Goal: Task Accomplishment & Management: Use online tool/utility

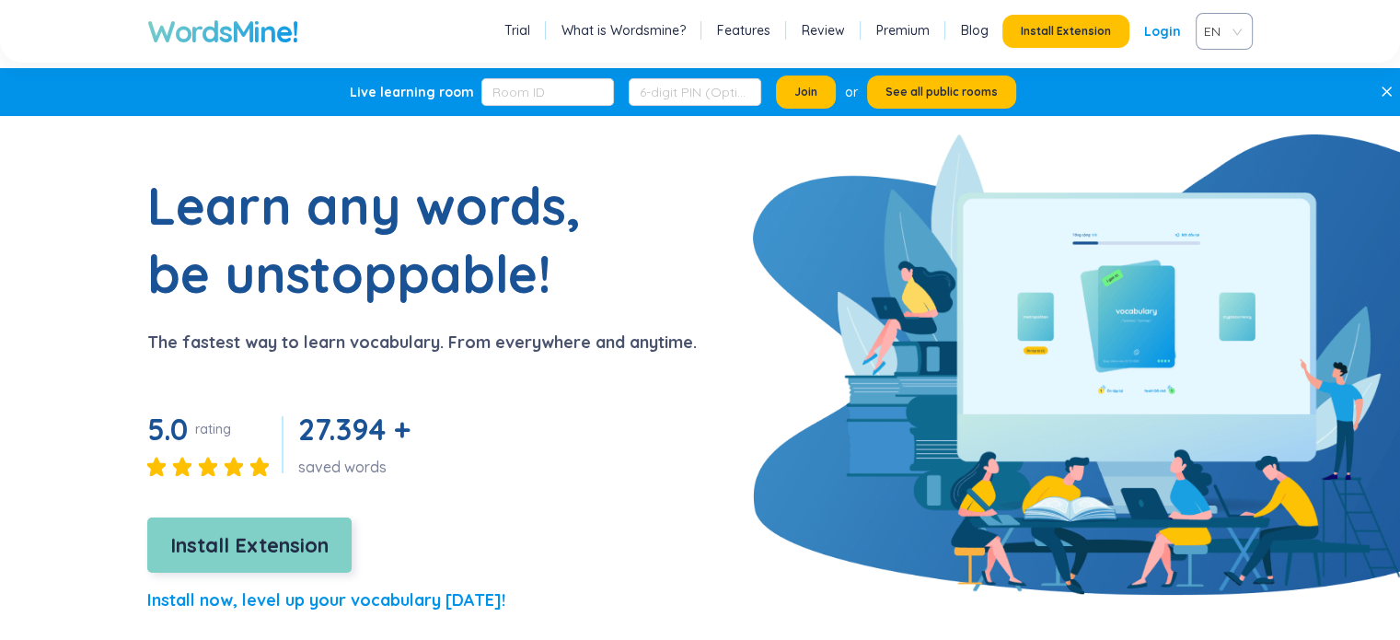
click at [338, 551] on button "Install Extension" at bounding box center [249, 544] width 204 height 55
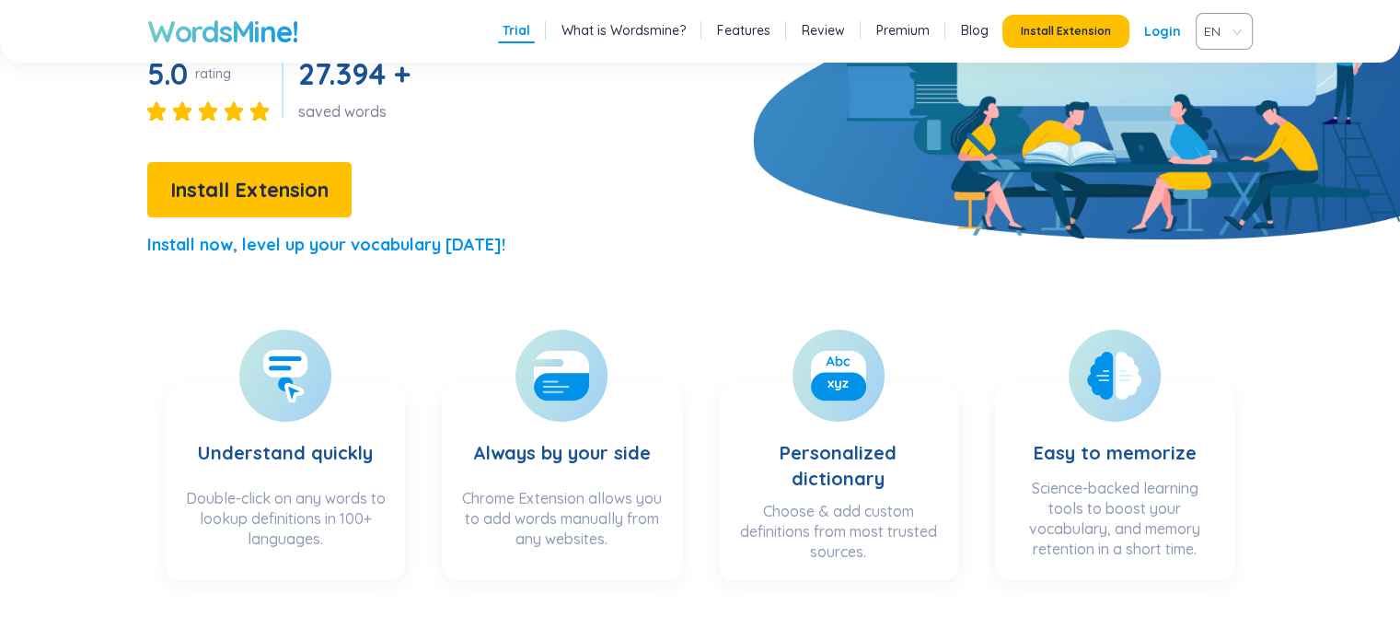
scroll to position [368, 0]
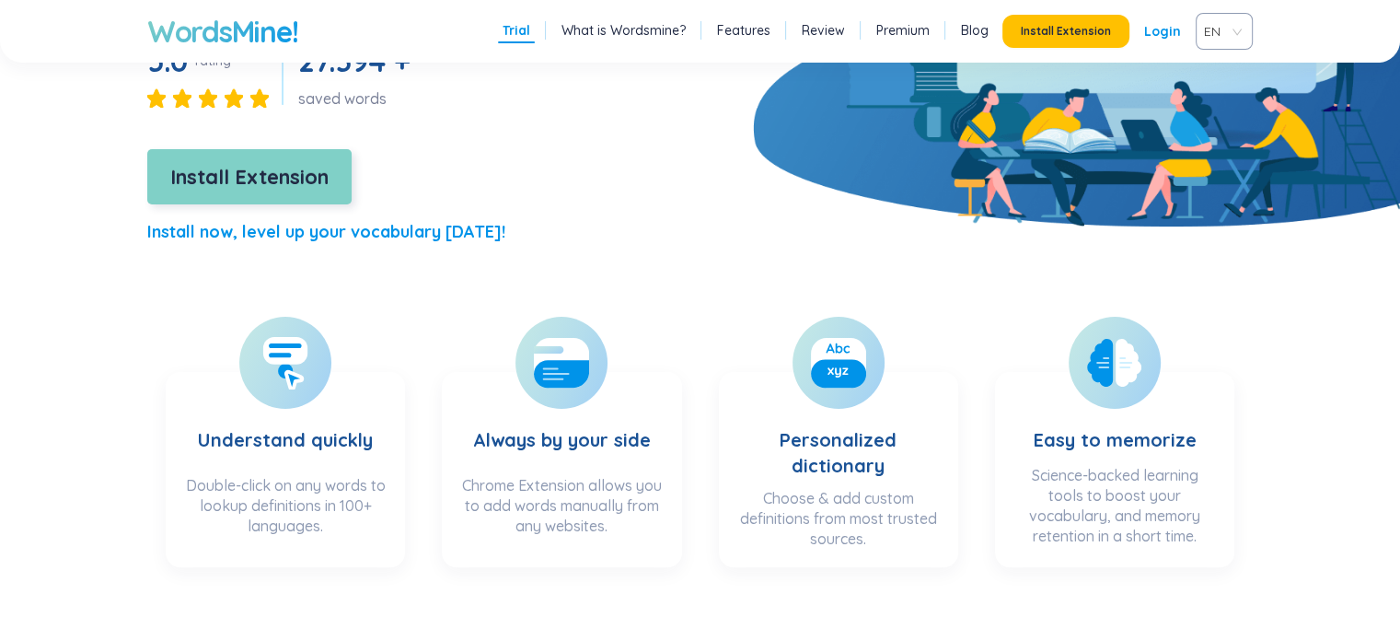
click at [241, 176] on span "Install Extension" at bounding box center [249, 177] width 158 height 32
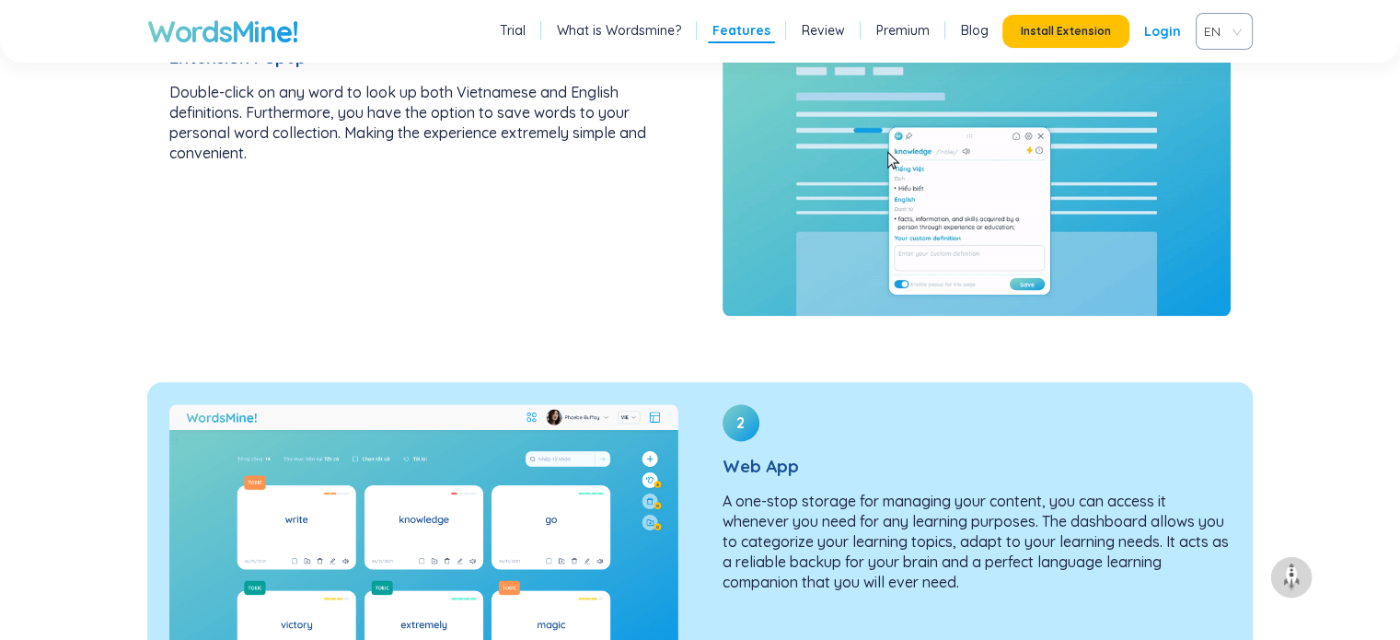
scroll to position [2209, 0]
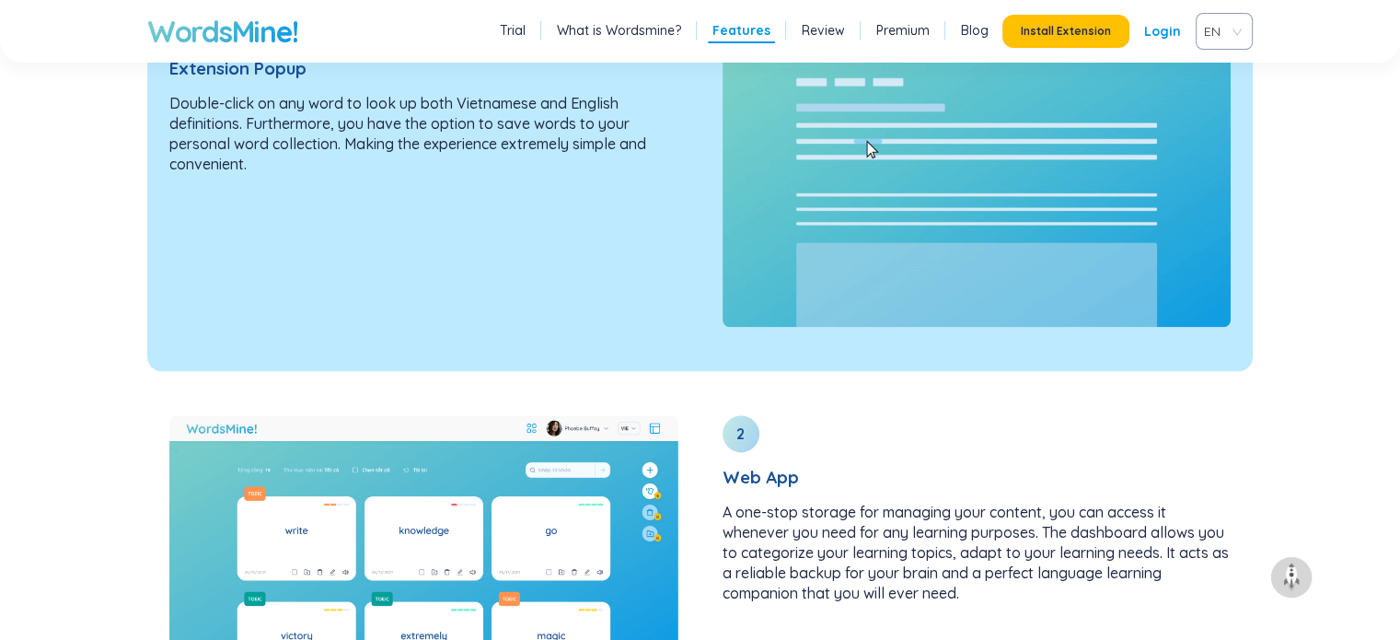
drag, startPoint x: 679, startPoint y: 88, endPoint x: 438, endPoint y: 172, distance: 255.2
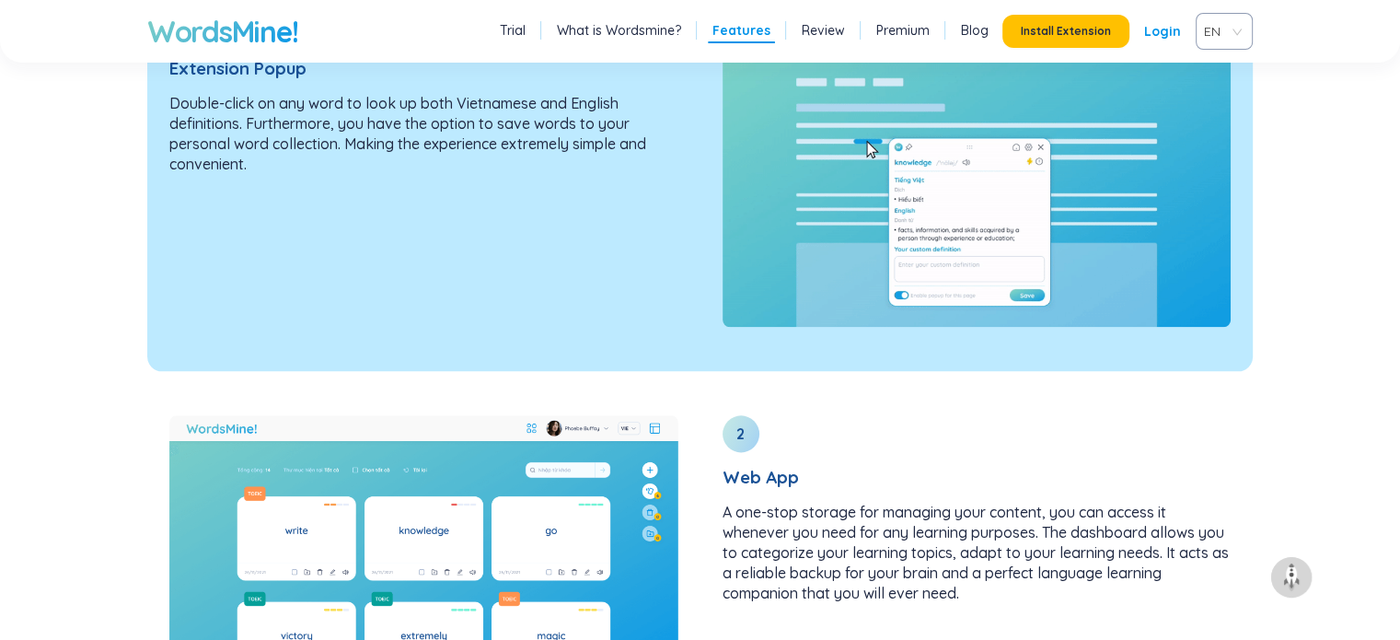
click at [434, 171] on p "Double-click on any word to look up both Vietnamese and English definitions. Fu…" at bounding box center [423, 133] width 509 height 81
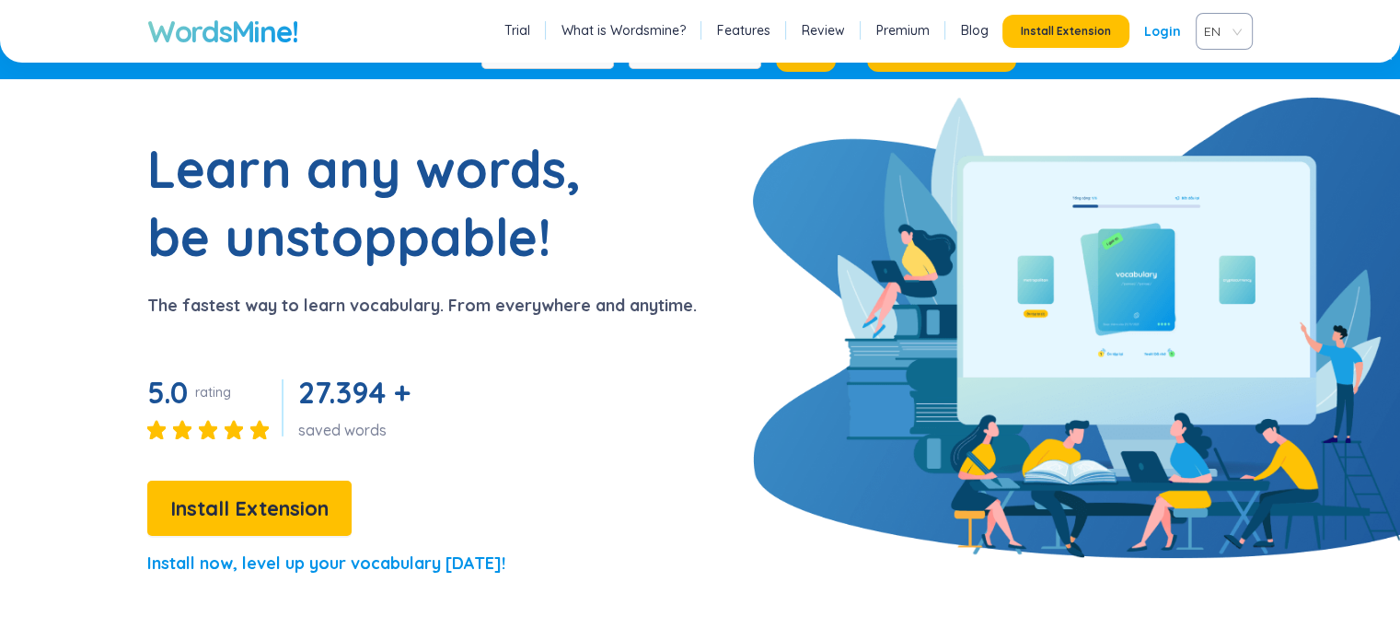
scroll to position [0, 0]
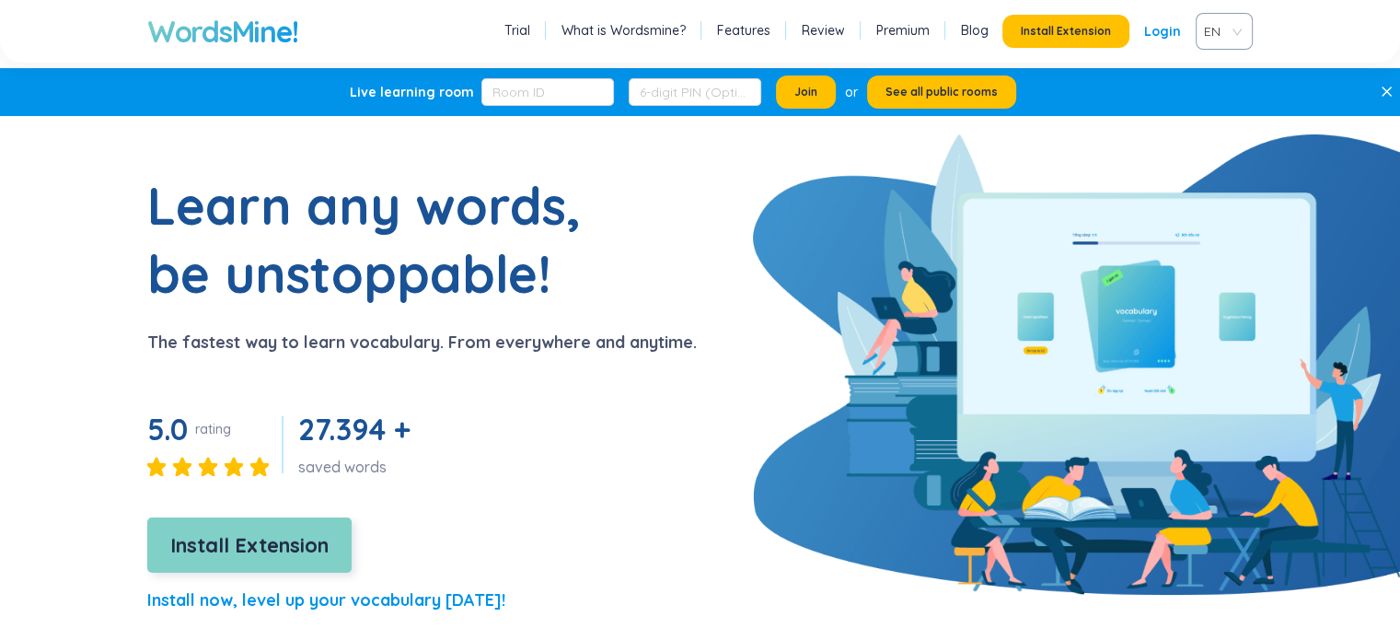
click at [278, 536] on span "Install Extension" at bounding box center [249, 545] width 158 height 32
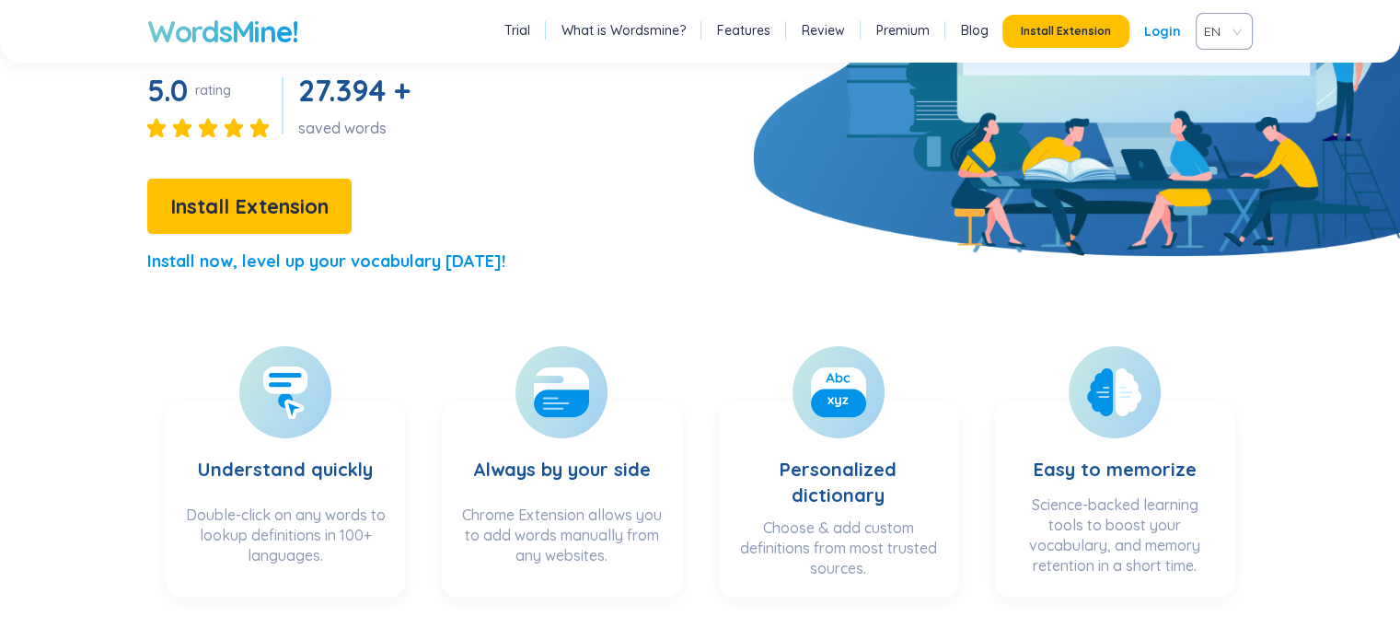
scroll to position [460, 0]
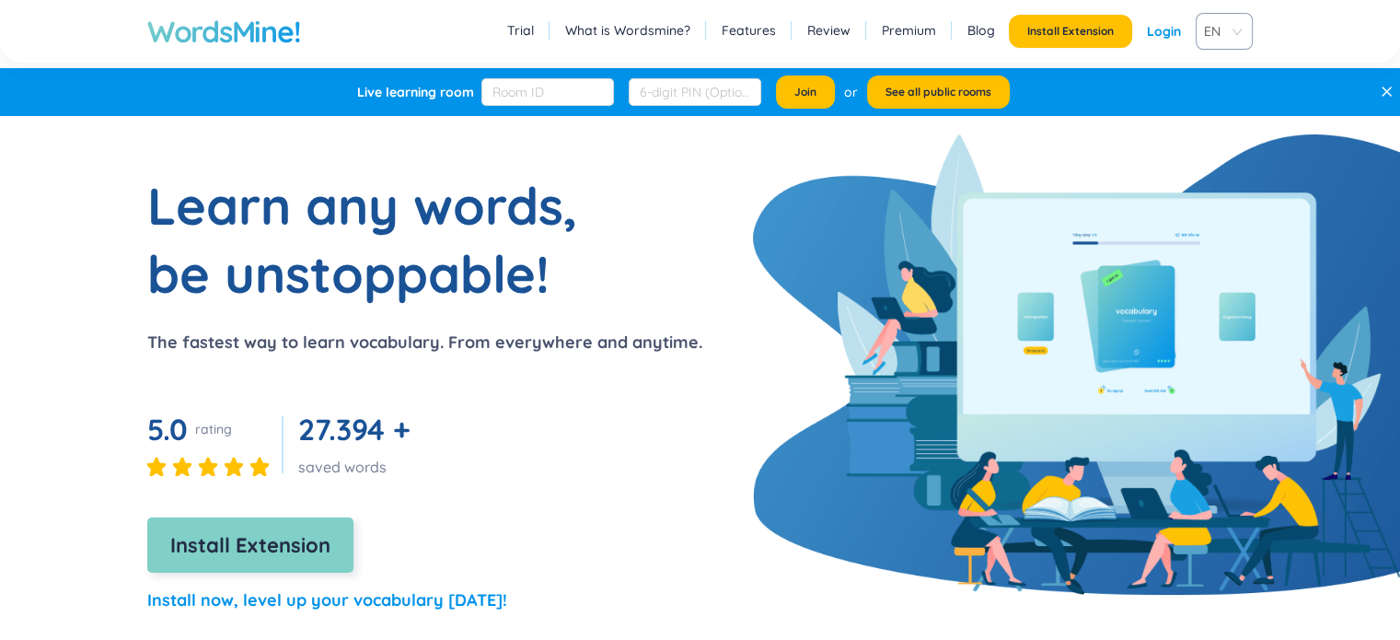
click at [251, 522] on button "Install Extension" at bounding box center [250, 544] width 206 height 55
click at [317, 552] on span "Install Extension" at bounding box center [250, 545] width 160 height 32
click at [221, 520] on button "Install Extension" at bounding box center [249, 544] width 204 height 55
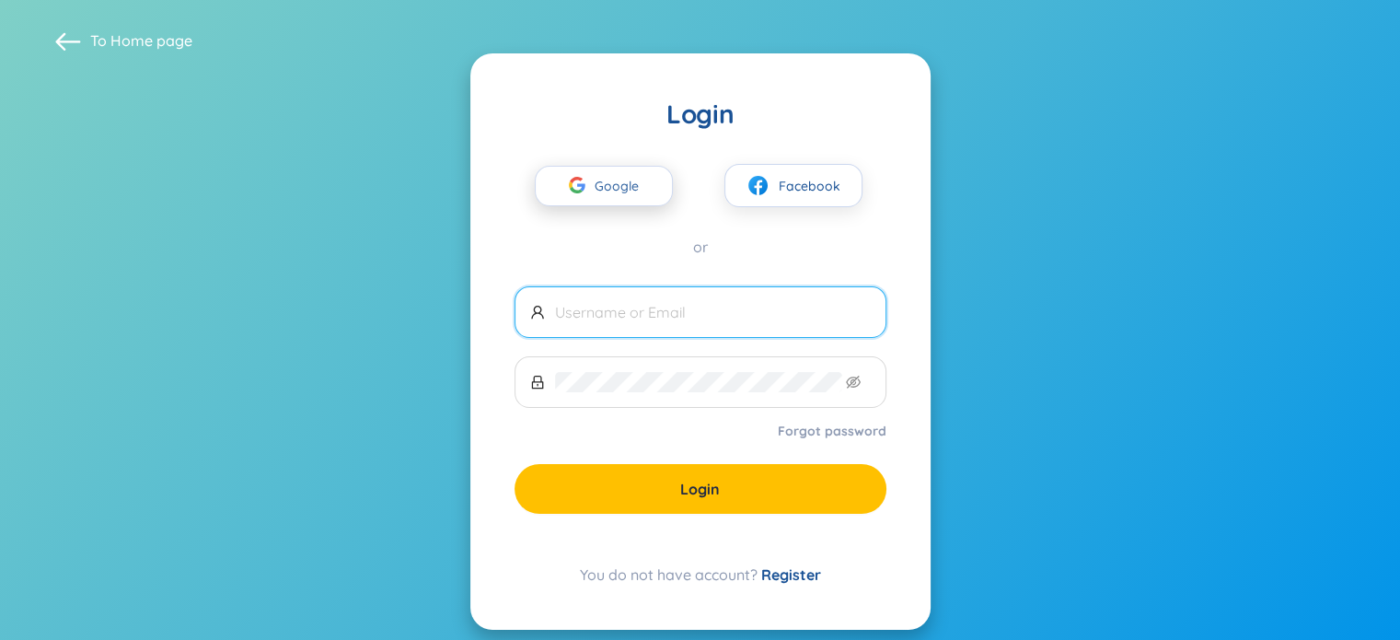
click at [600, 176] on span "Google" at bounding box center [620, 186] width 53 height 39
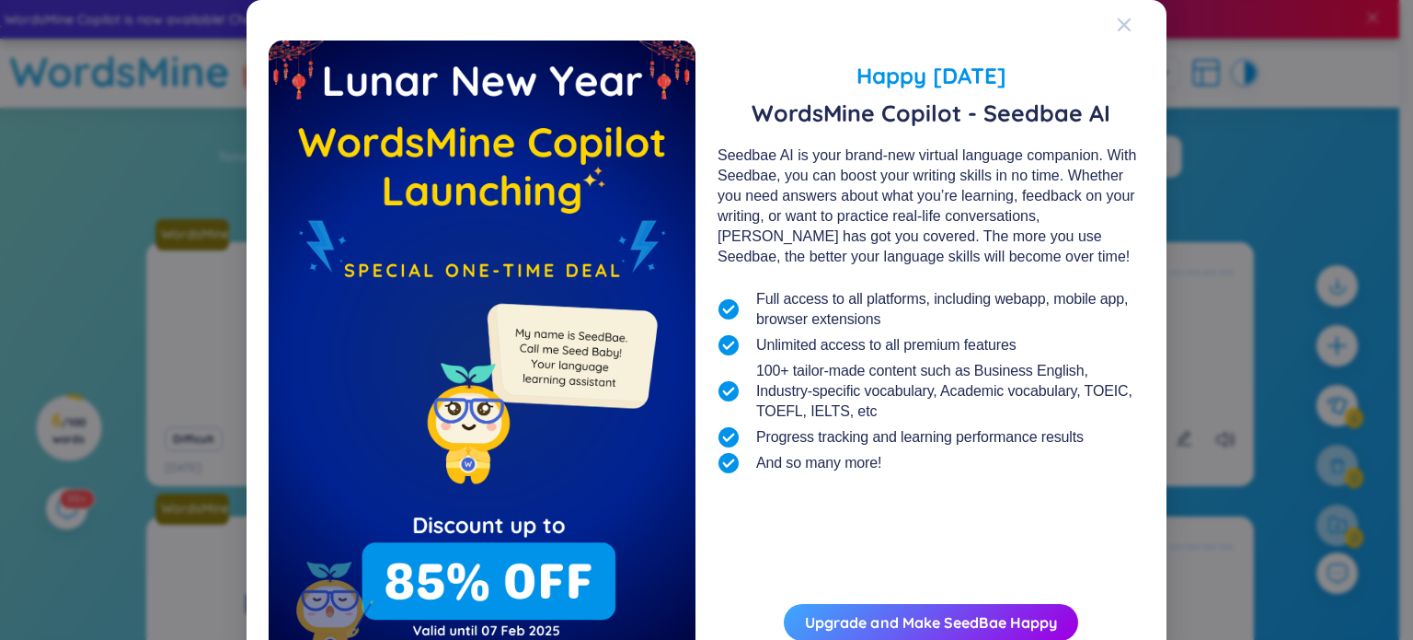
click at [1117, 19] on icon "Close" at bounding box center [1124, 24] width 15 height 15
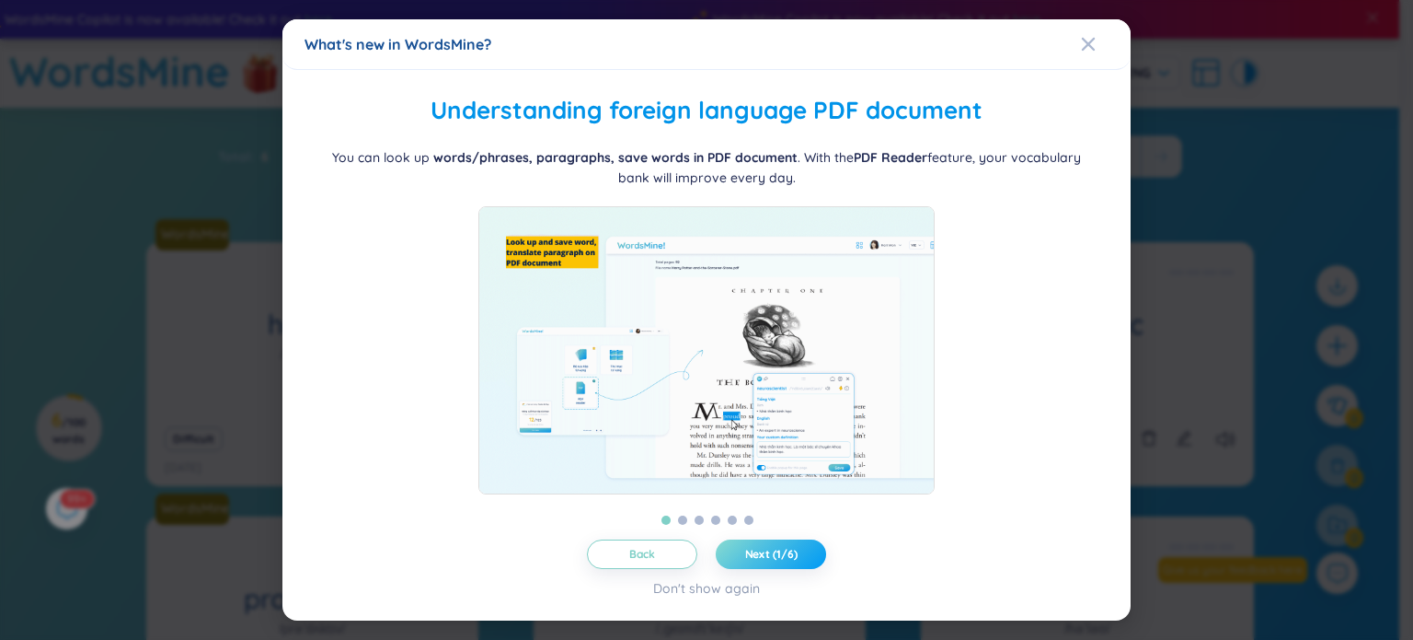
click at [772, 552] on span "Next (1/6)" at bounding box center [771, 554] width 52 height 15
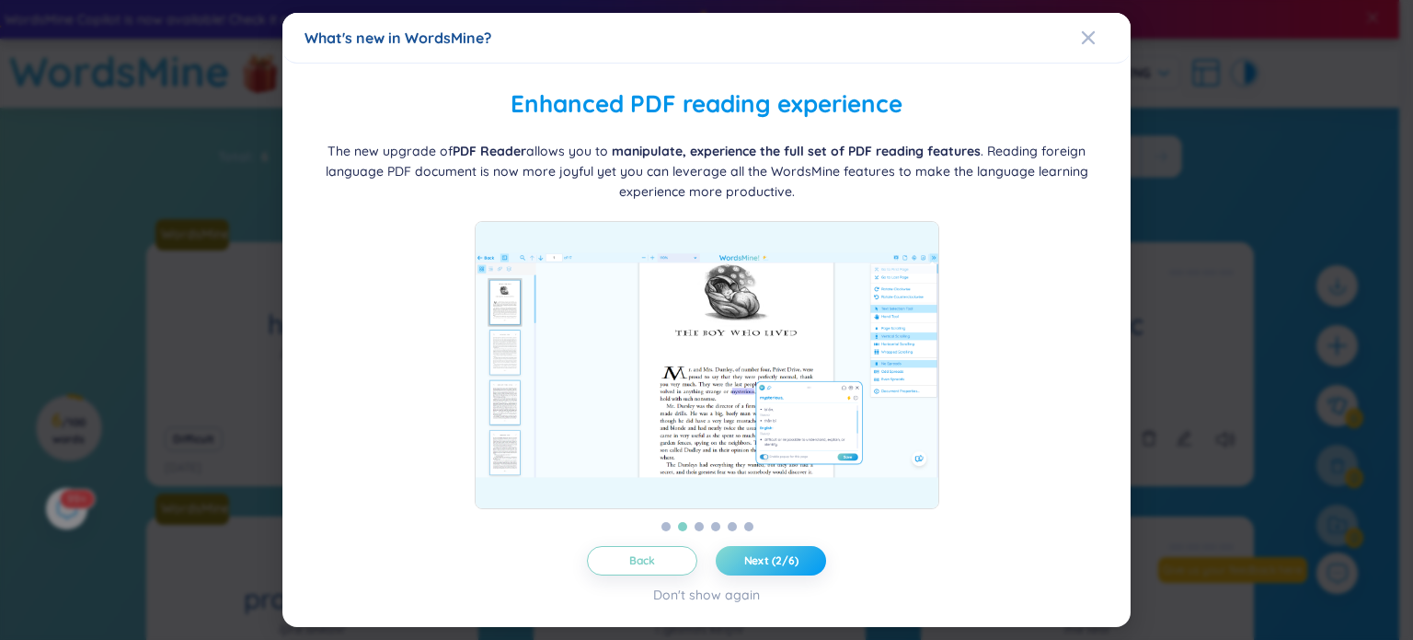
click at [775, 547] on button "Next (2/6)" at bounding box center [771, 560] width 110 height 29
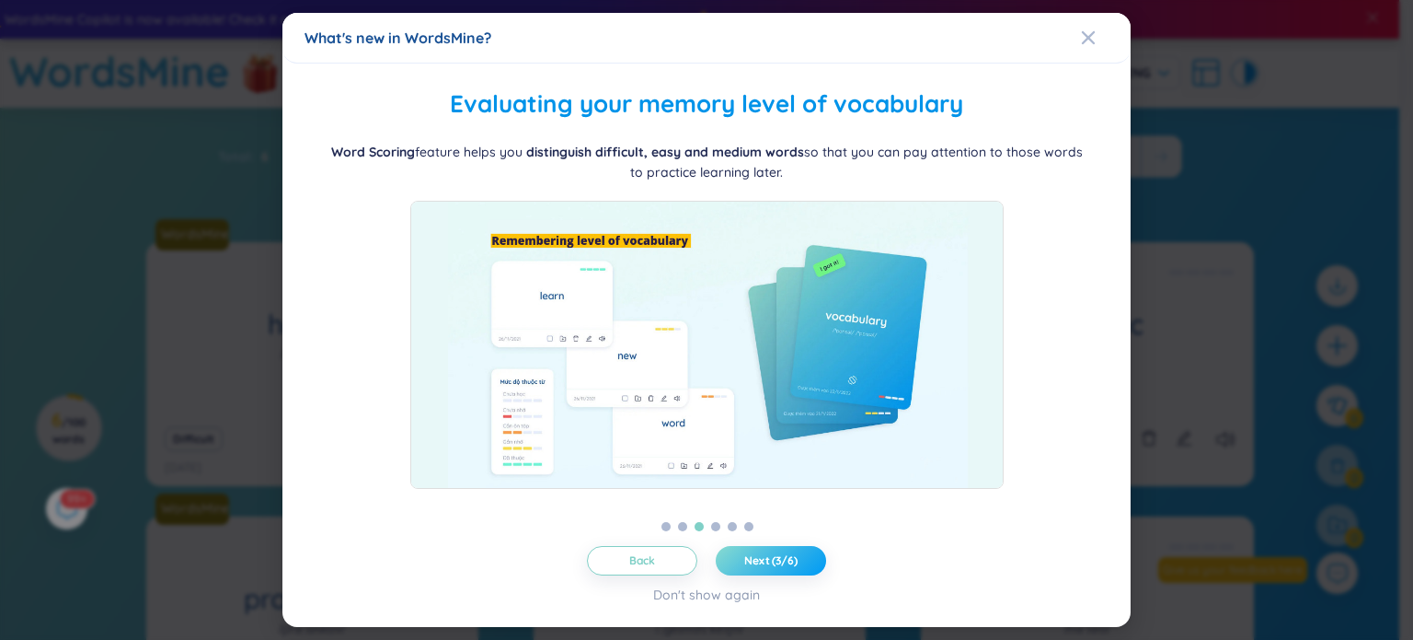
click at [776, 547] on button "Next (3/6)" at bounding box center [771, 560] width 110 height 29
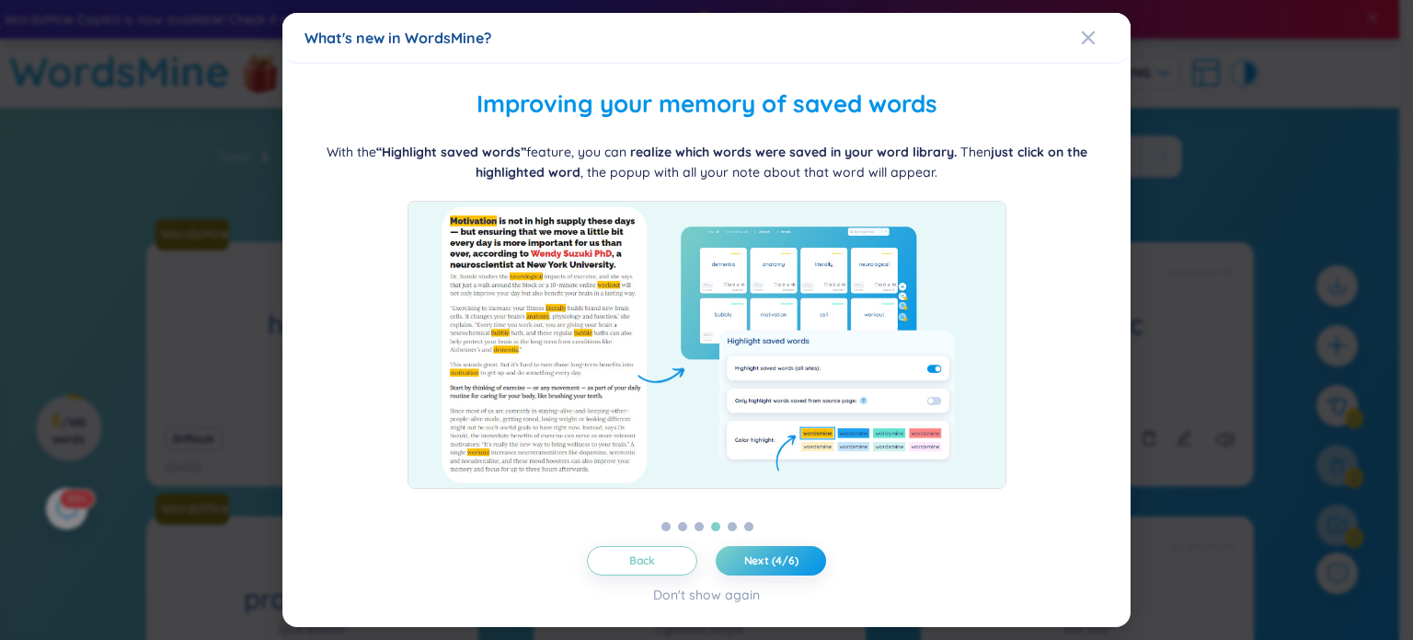
click at [774, 544] on div "Folder management WordsMine lets you manage and personalize your folder based o…" at bounding box center [707, 345] width 804 height 519
click at [776, 556] on span "Next (4/6)" at bounding box center [771, 560] width 54 height 15
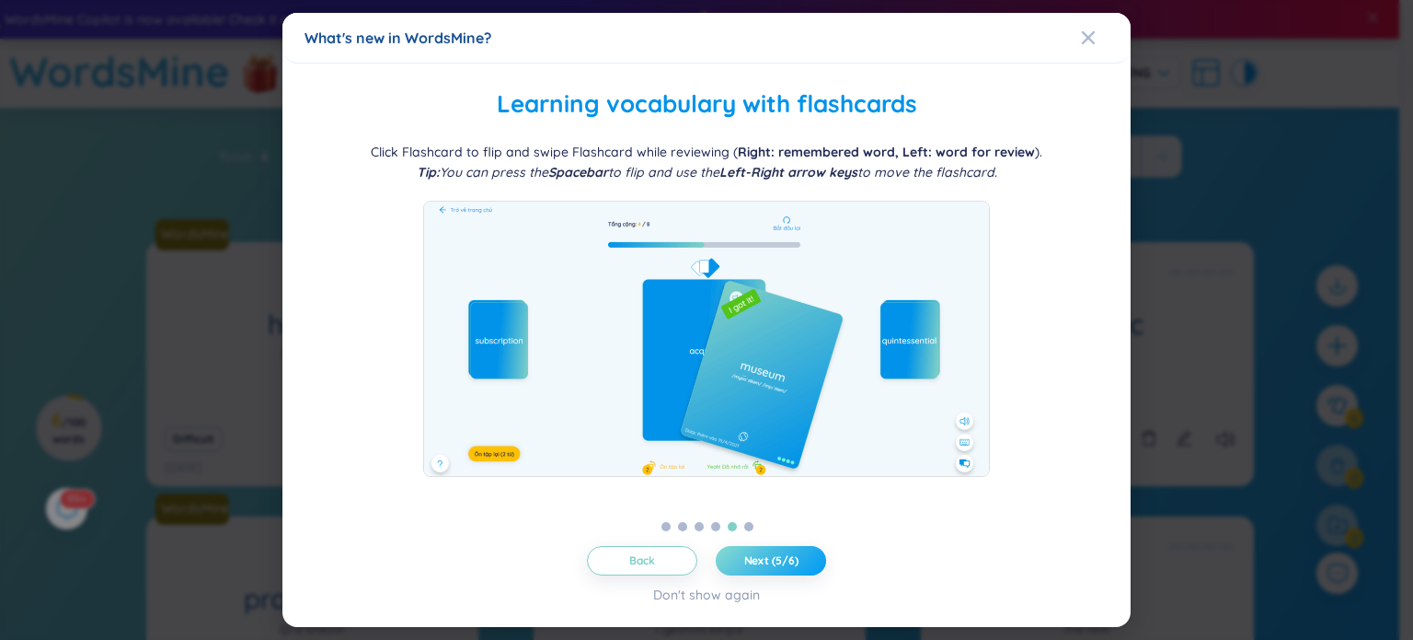
click at [777, 570] on button "Next (5/6)" at bounding box center [771, 560] width 110 height 29
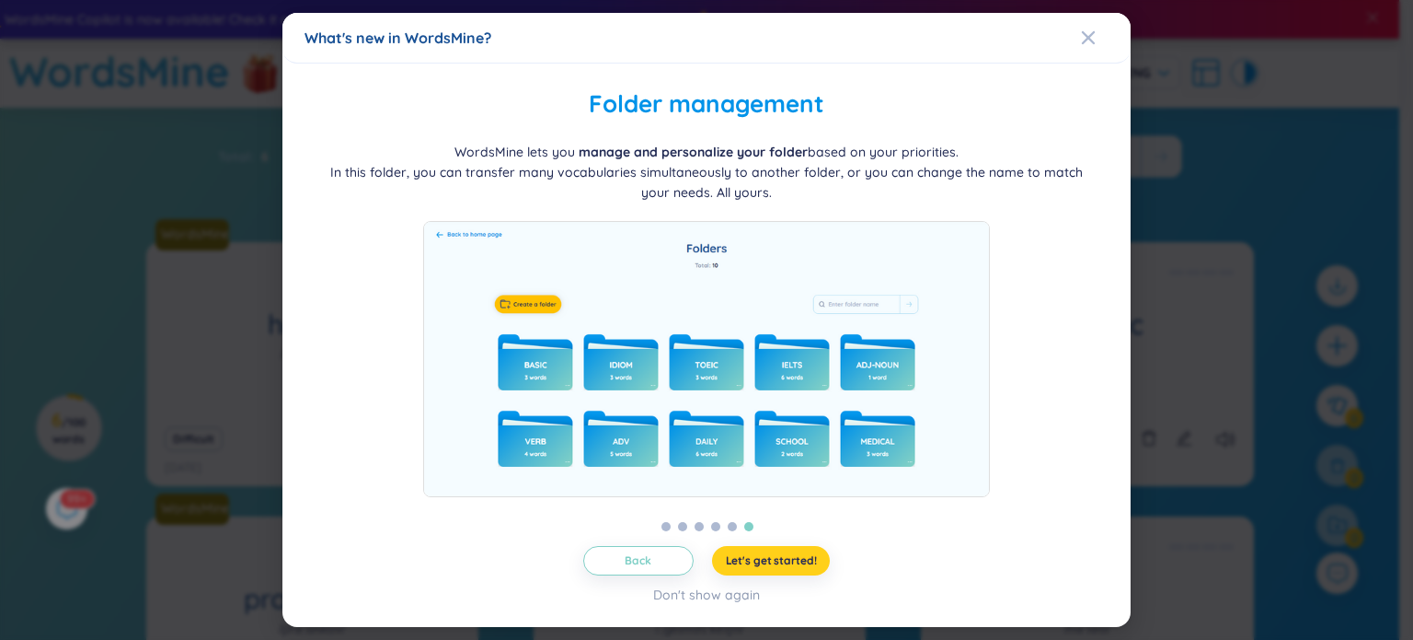
click at [777, 567] on span "Let's get started!" at bounding box center [771, 560] width 91 height 15
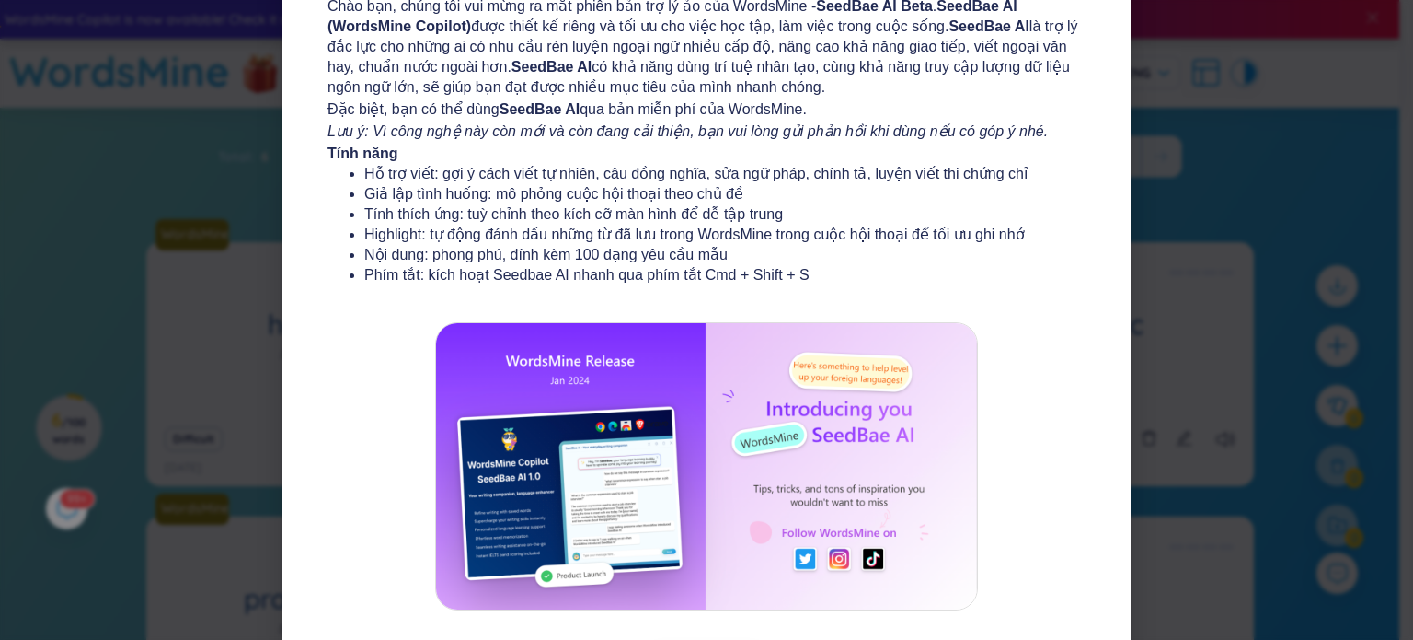
scroll to position [220, 0]
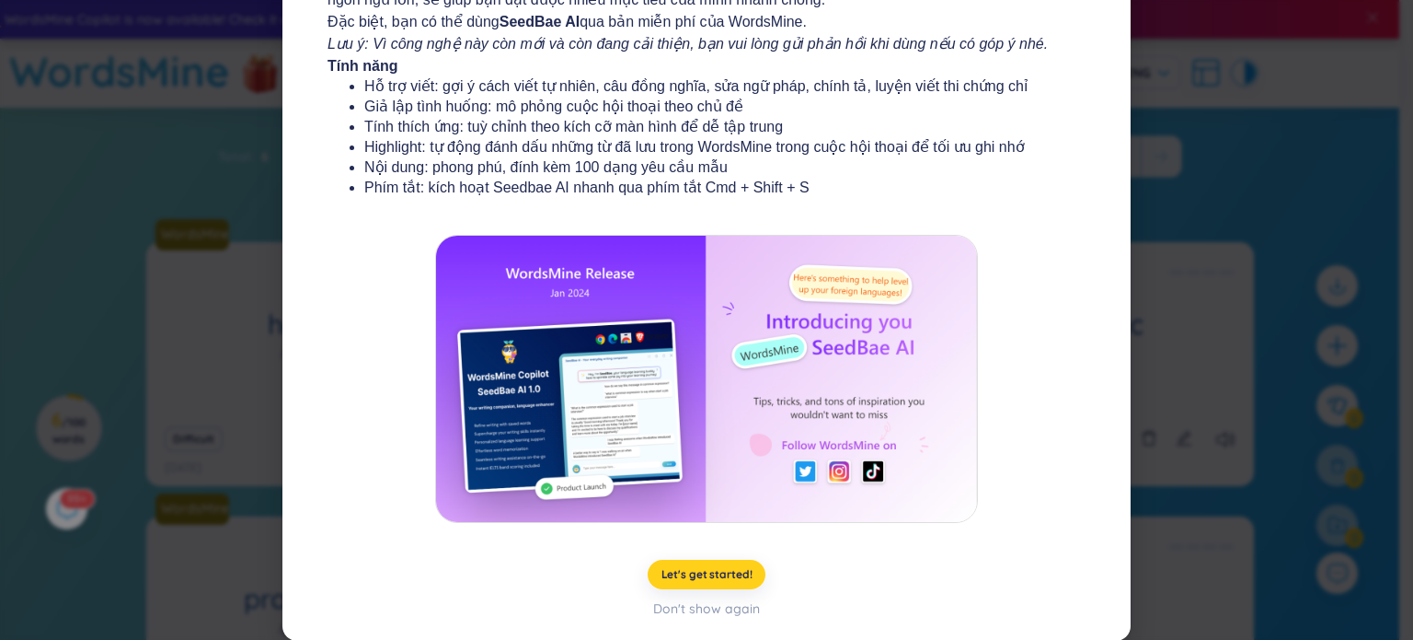
click at [705, 573] on span "Let's get started!" at bounding box center [707, 574] width 91 height 15
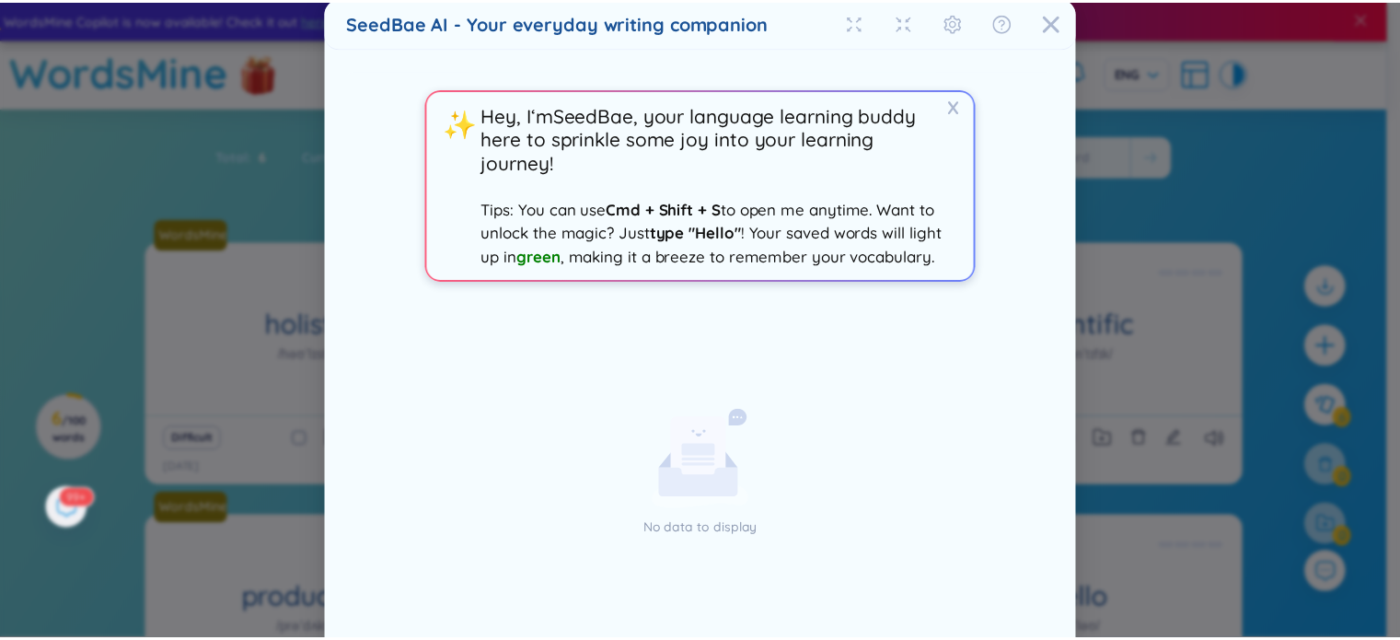
scroll to position [0, 0]
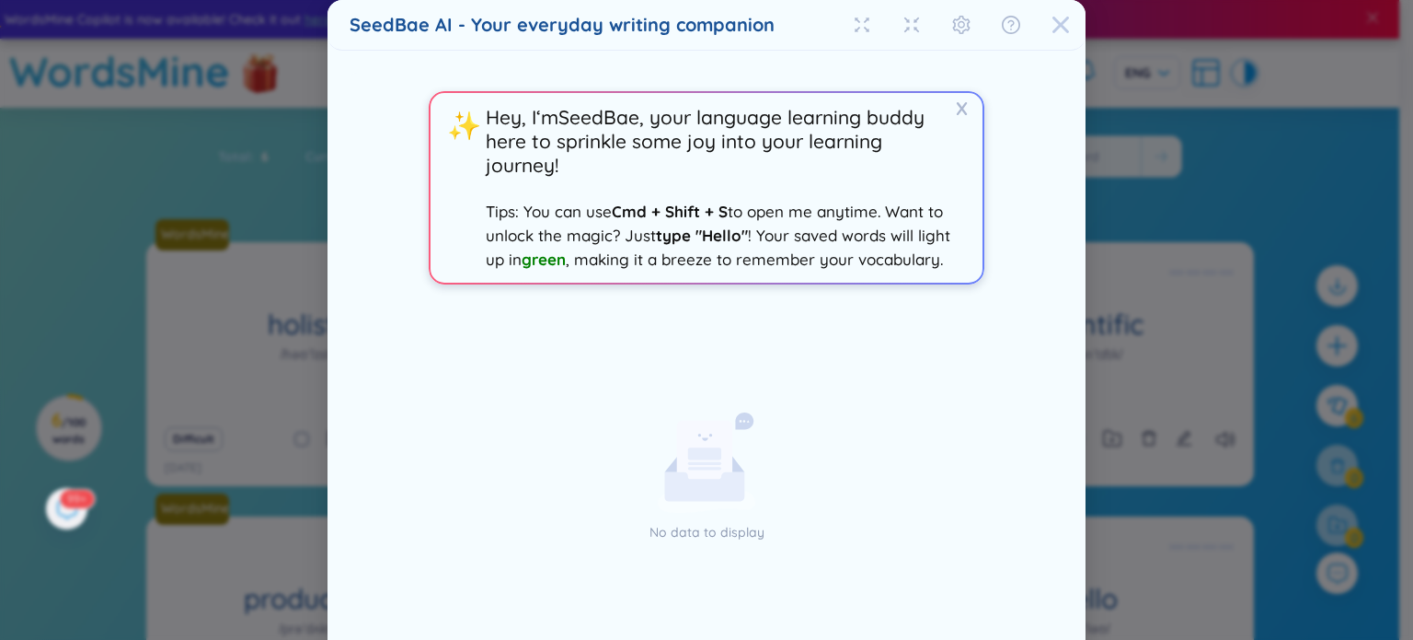
click at [1064, 20] on span "Close" at bounding box center [1061, 25] width 50 height 50
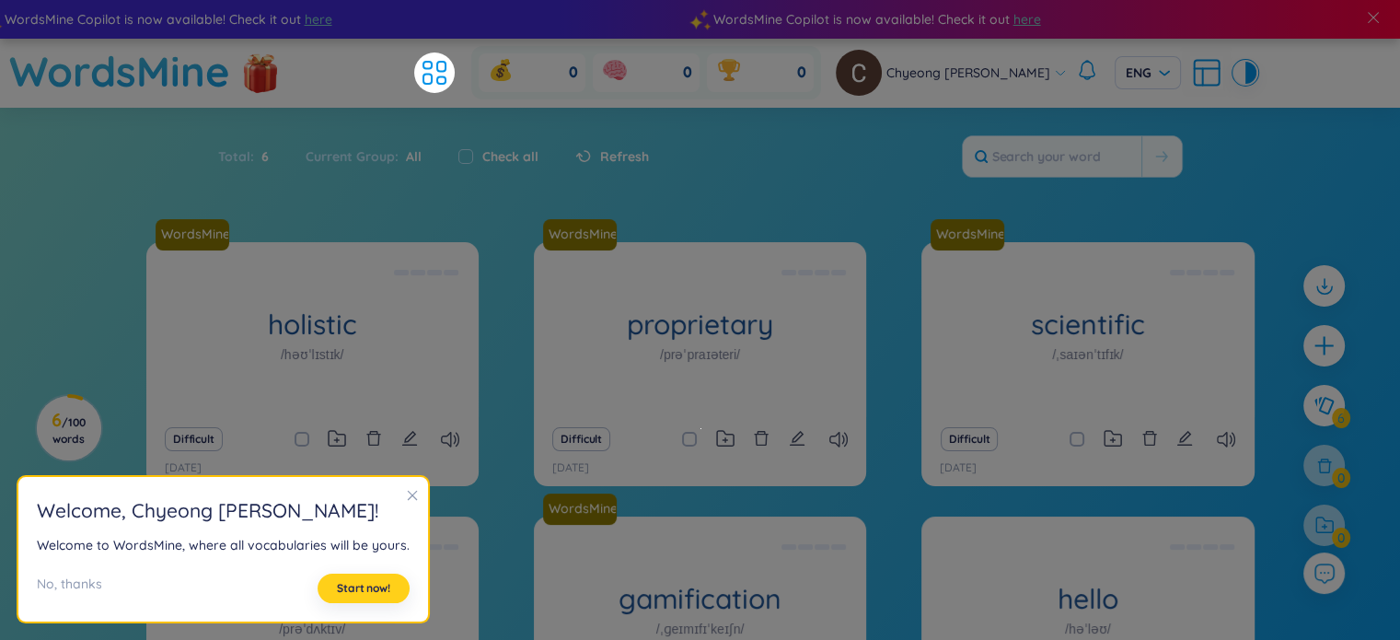
click at [337, 584] on span "Start now!" at bounding box center [363, 588] width 53 height 15
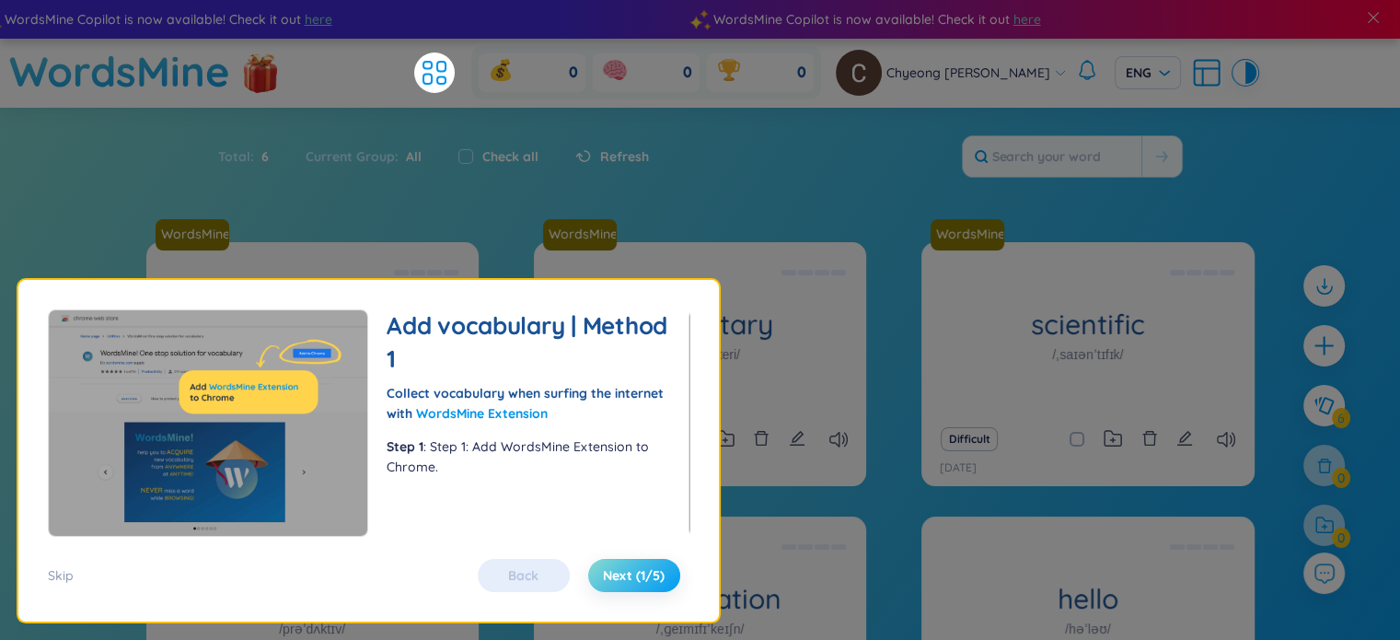
click at [624, 580] on span "Next (1/5)" at bounding box center [634, 575] width 62 height 18
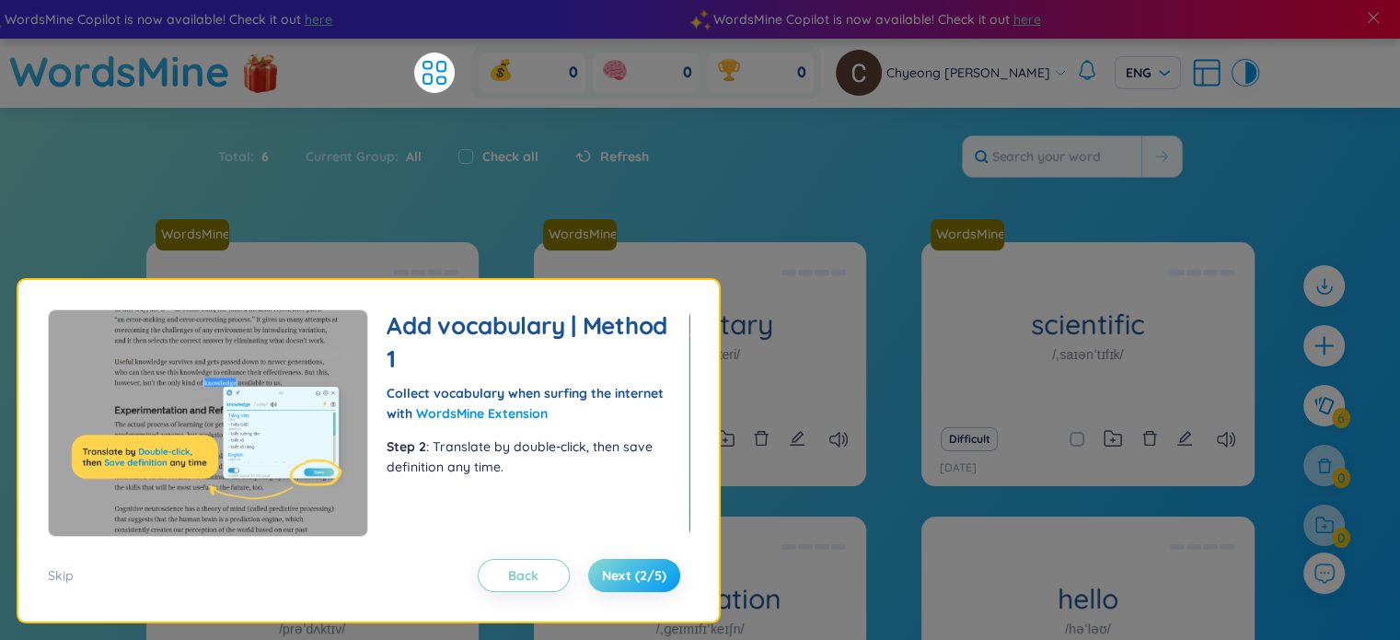
click at [629, 573] on span "Next (2/5)" at bounding box center [634, 575] width 64 height 18
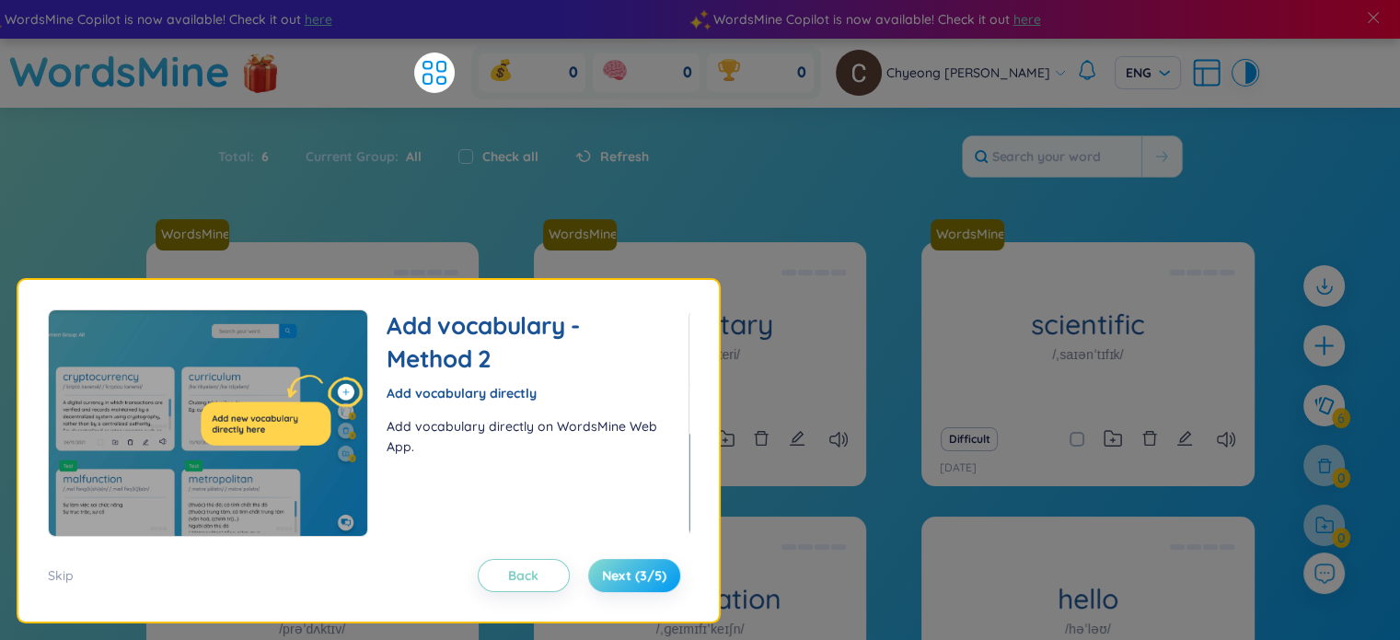
click at [629, 573] on span "Next (3/5)" at bounding box center [634, 575] width 64 height 18
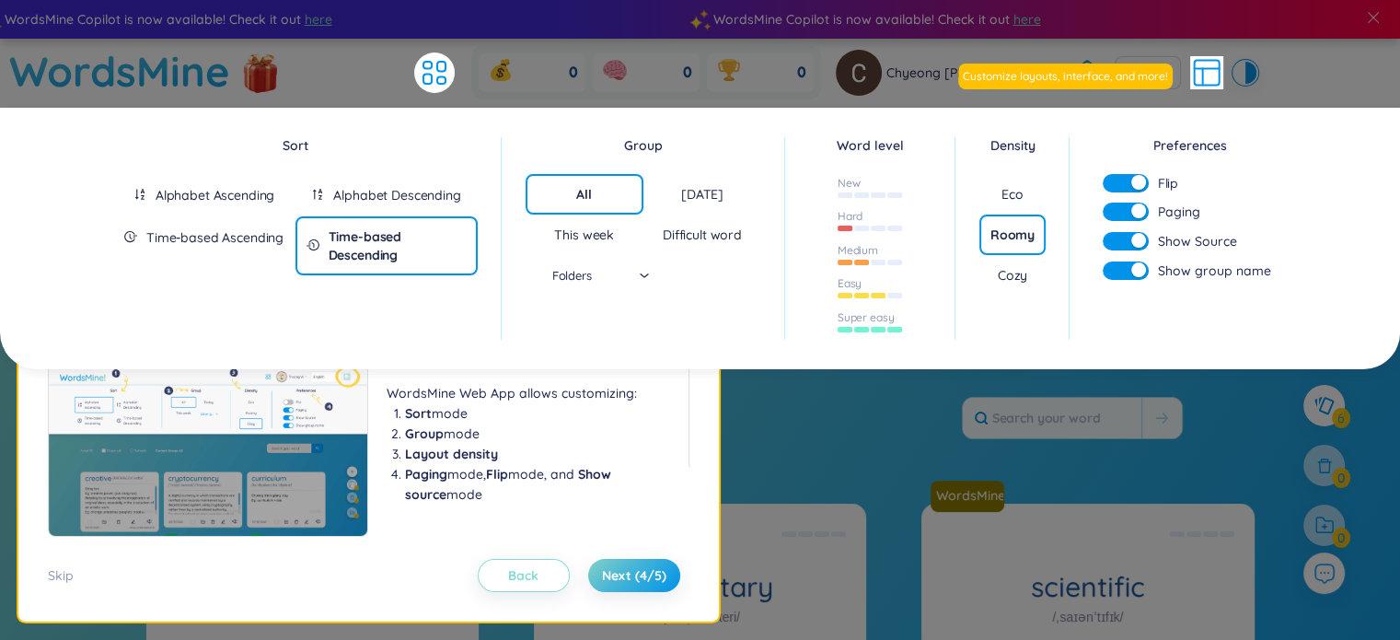
click at [562, 571] on button "Back" at bounding box center [524, 575] width 92 height 33
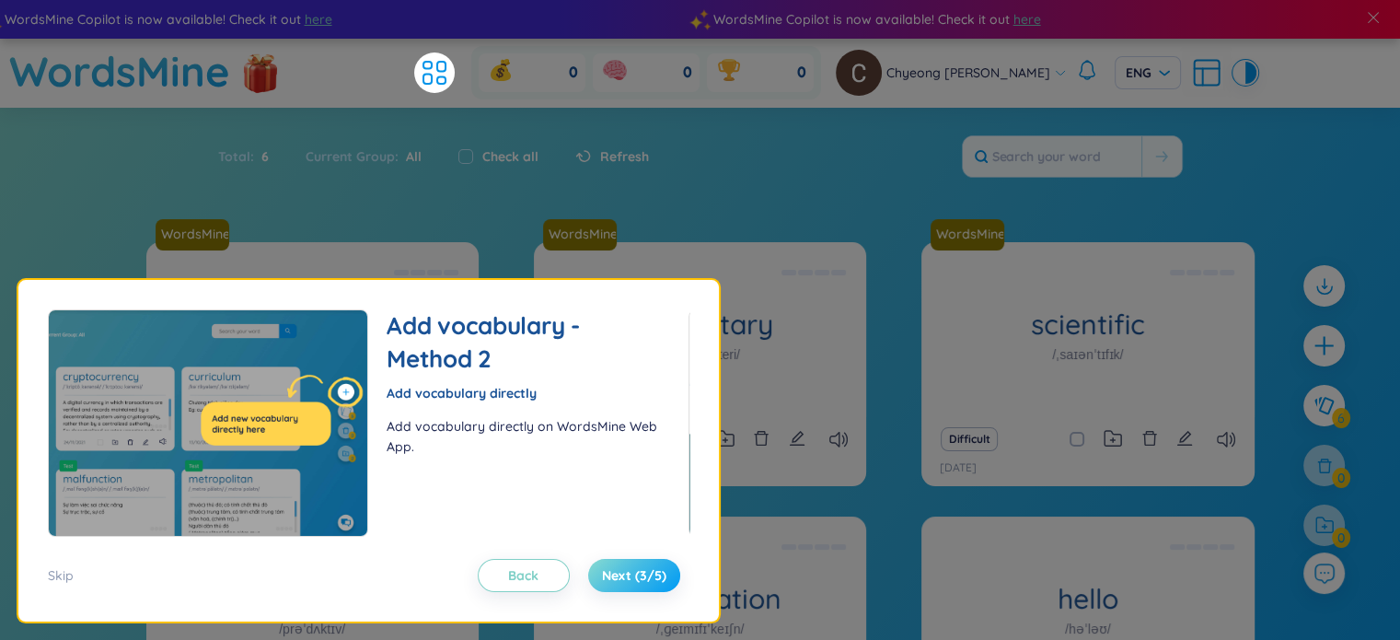
click at [612, 575] on span "Next (3/5)" at bounding box center [634, 575] width 64 height 18
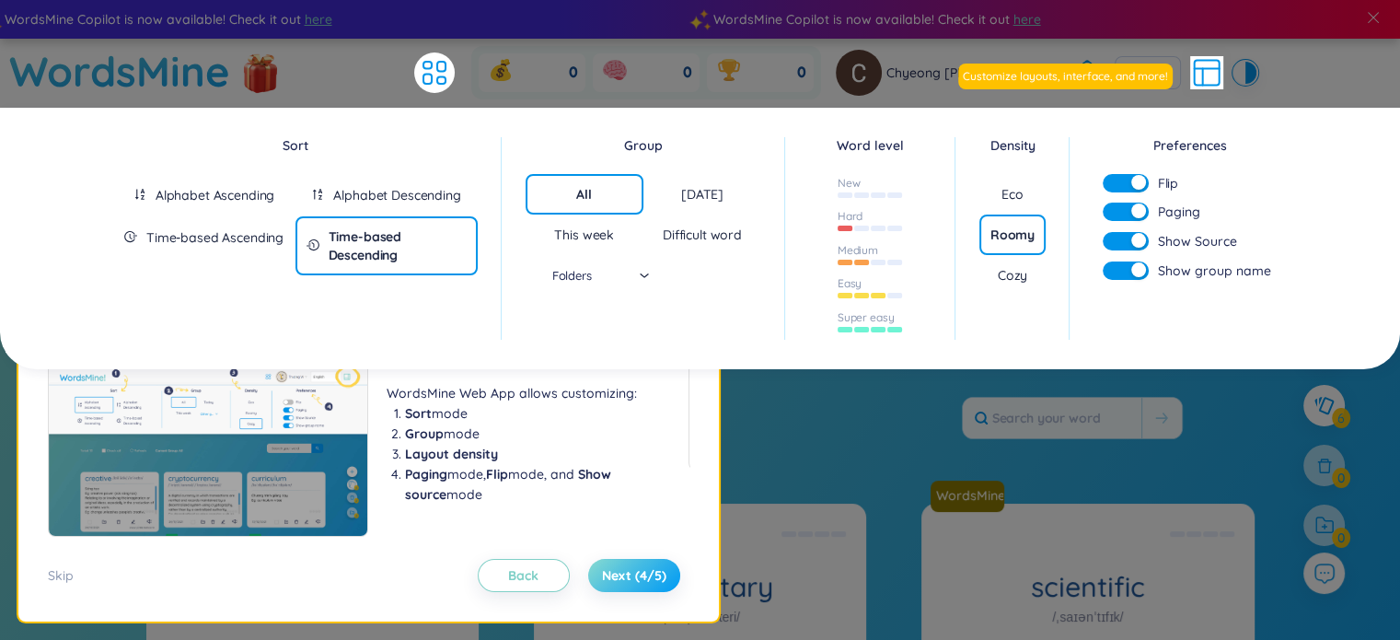
click at [663, 577] on span "Next (4/5)" at bounding box center [634, 575] width 64 height 18
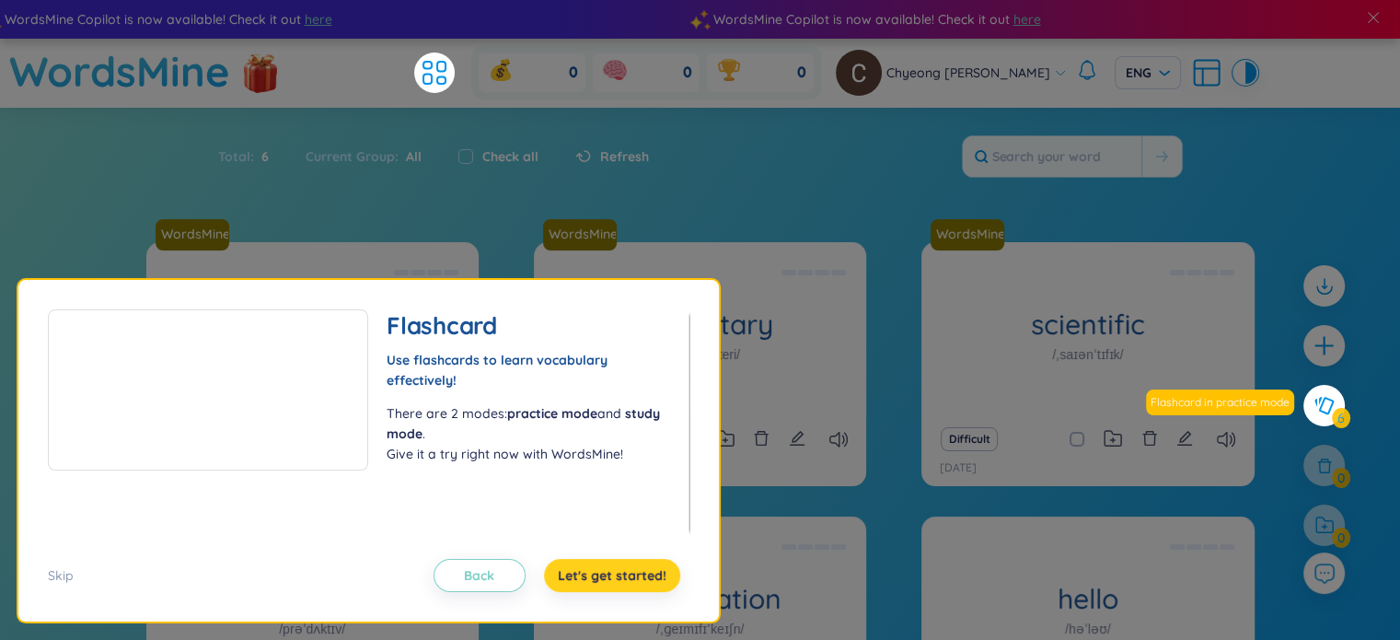
click at [663, 577] on span "Let's get started!" at bounding box center [612, 575] width 109 height 18
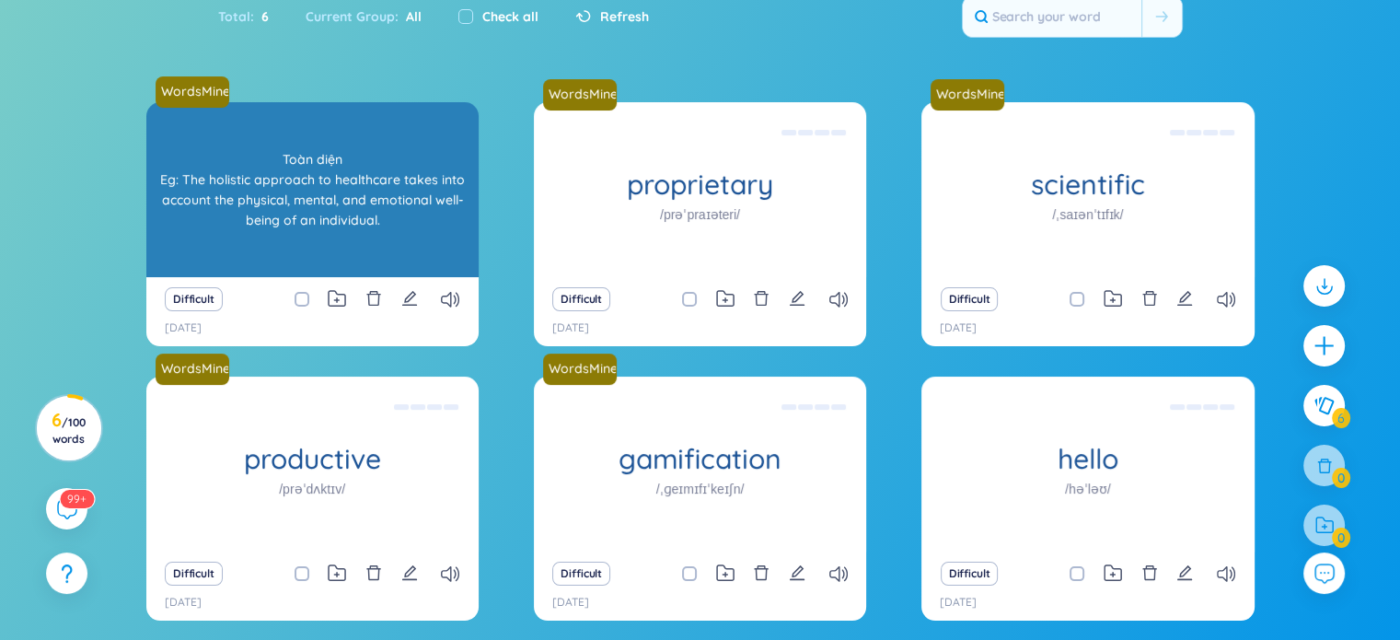
scroll to position [32, 0]
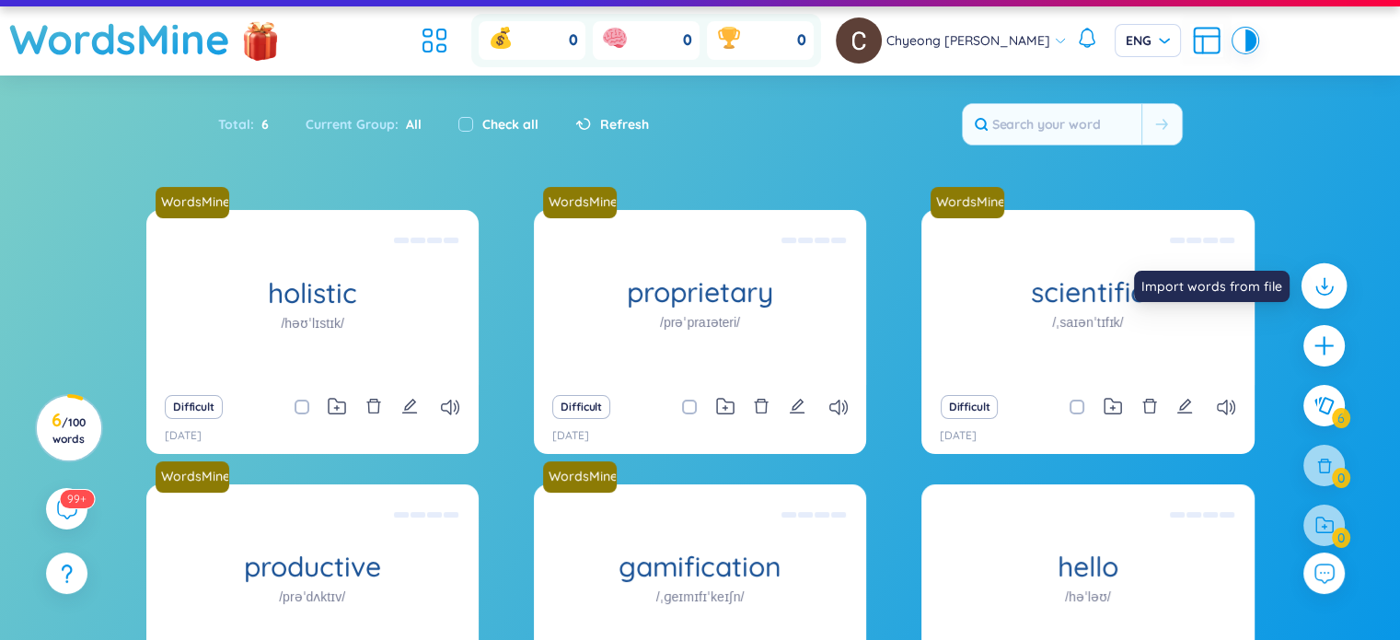
click at [1310, 288] on div at bounding box center [1324, 286] width 46 height 46
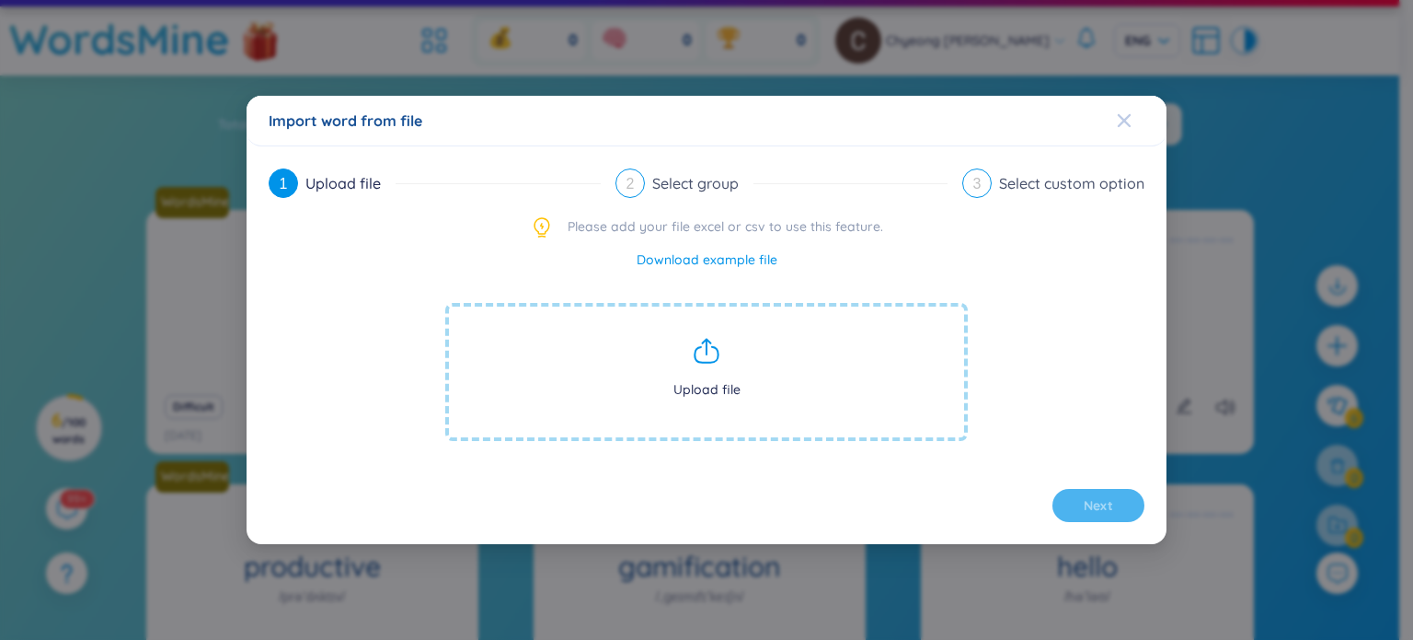
click at [1126, 121] on icon "Close" at bounding box center [1124, 120] width 15 height 15
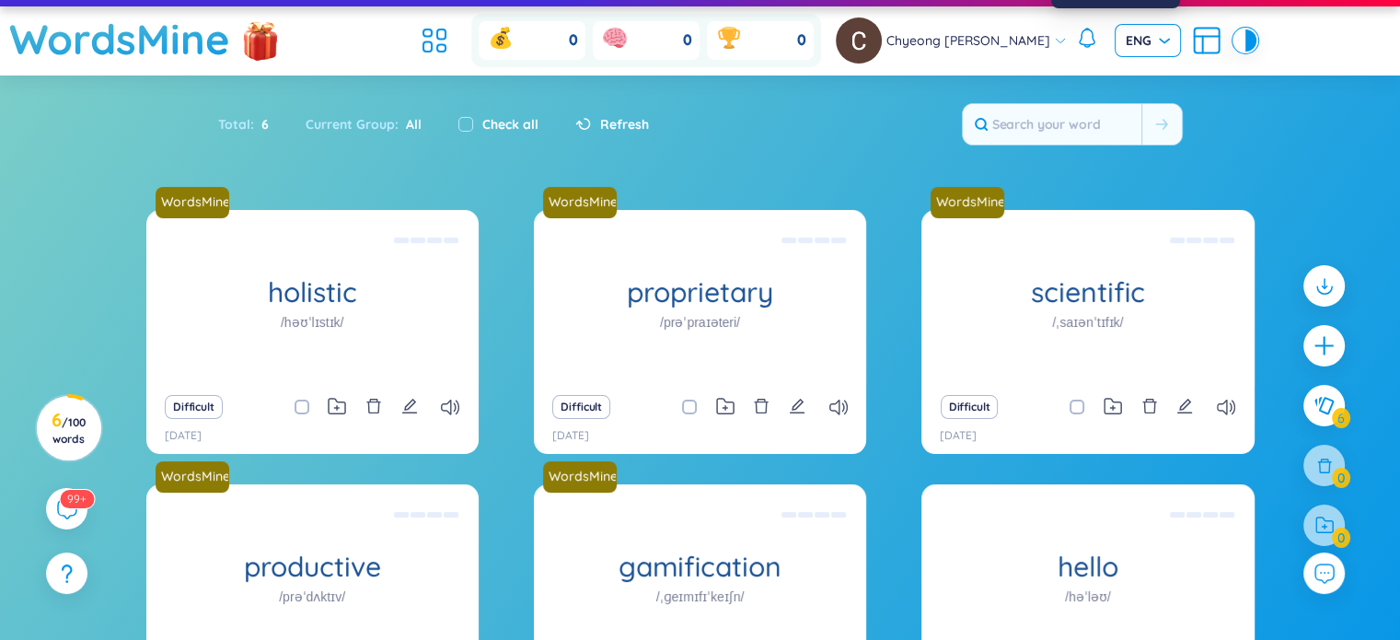
click at [1125, 40] on span "ENG" at bounding box center [1147, 40] width 44 height 18
click at [1244, 146] on div "Total : 6 Current Group : All Check all Refresh" at bounding box center [700, 133] width 1148 height 79
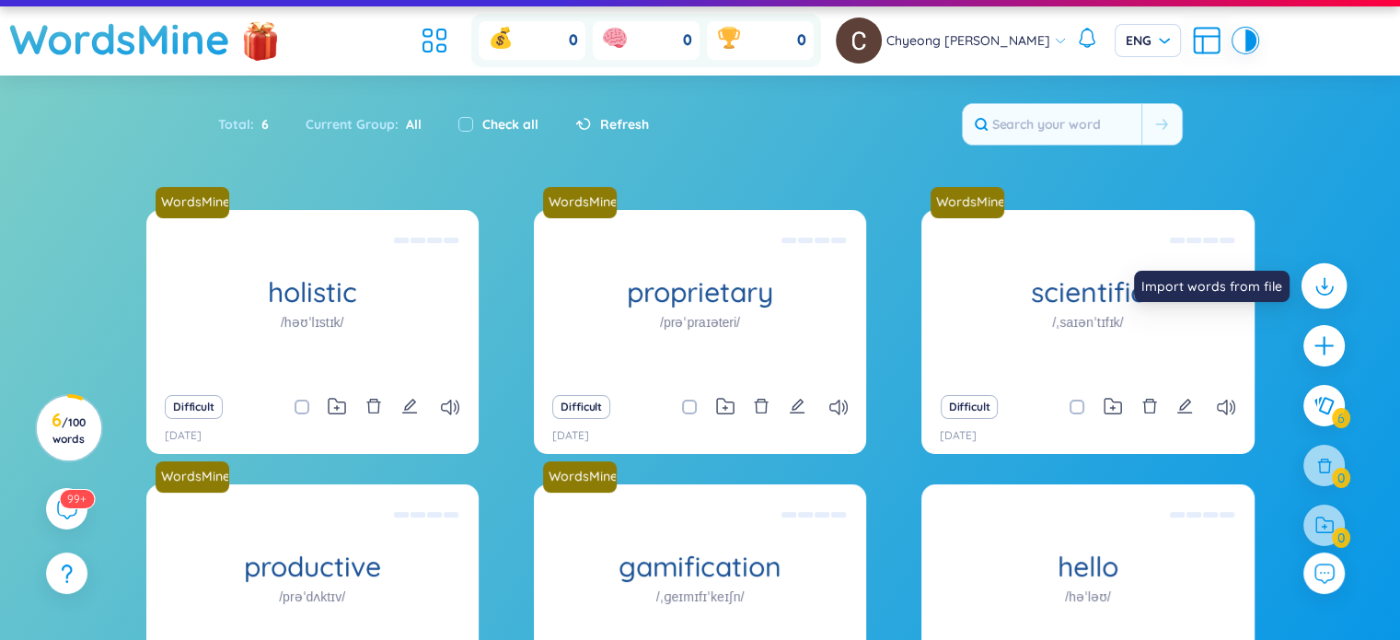
click at [1314, 274] on icon at bounding box center [1323, 285] width 24 height 24
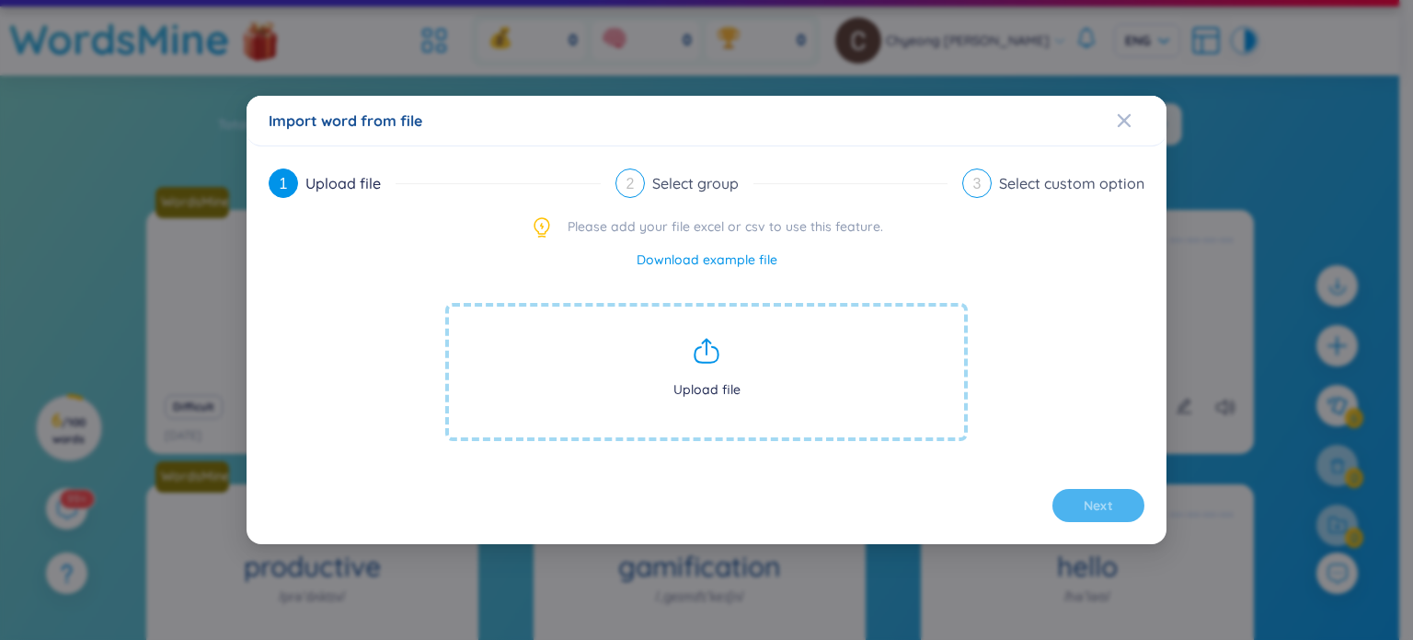
click at [1323, 163] on div "Import word from file 1 Upload file 2 Select group 3 Select custom option Pleas…" at bounding box center [706, 320] width 1413 height 640
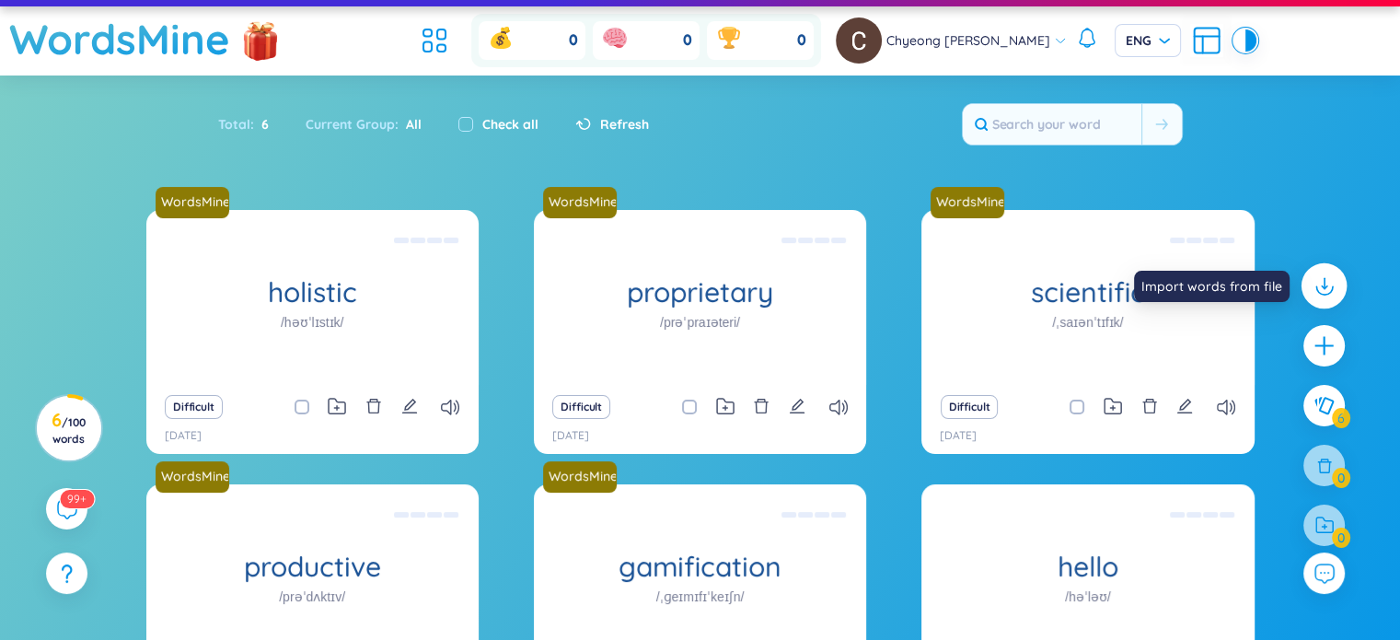
click at [1324, 283] on icon at bounding box center [1323, 285] width 24 height 24
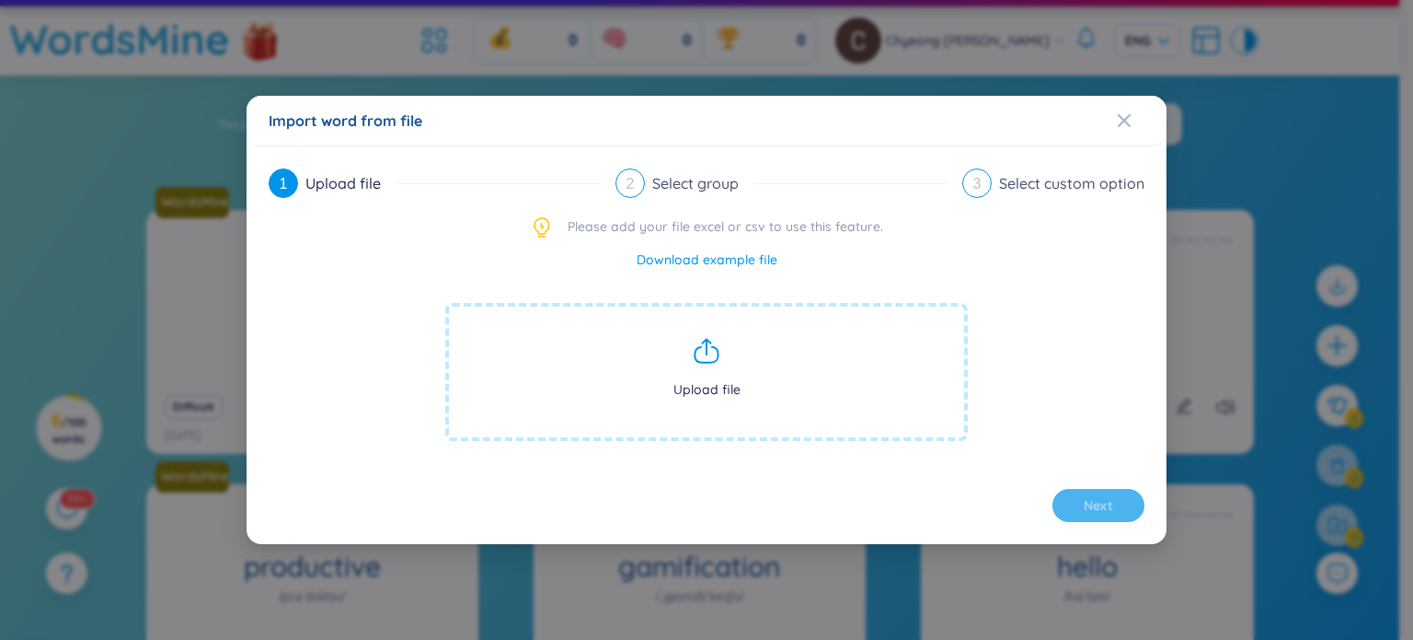
click at [707, 369] on span "Upload file" at bounding box center [706, 372] width 523 height 138
click at [709, 332] on span "Upload file" at bounding box center [706, 372] width 523 height 138
click at [1126, 125] on icon "Close" at bounding box center [1124, 120] width 15 height 15
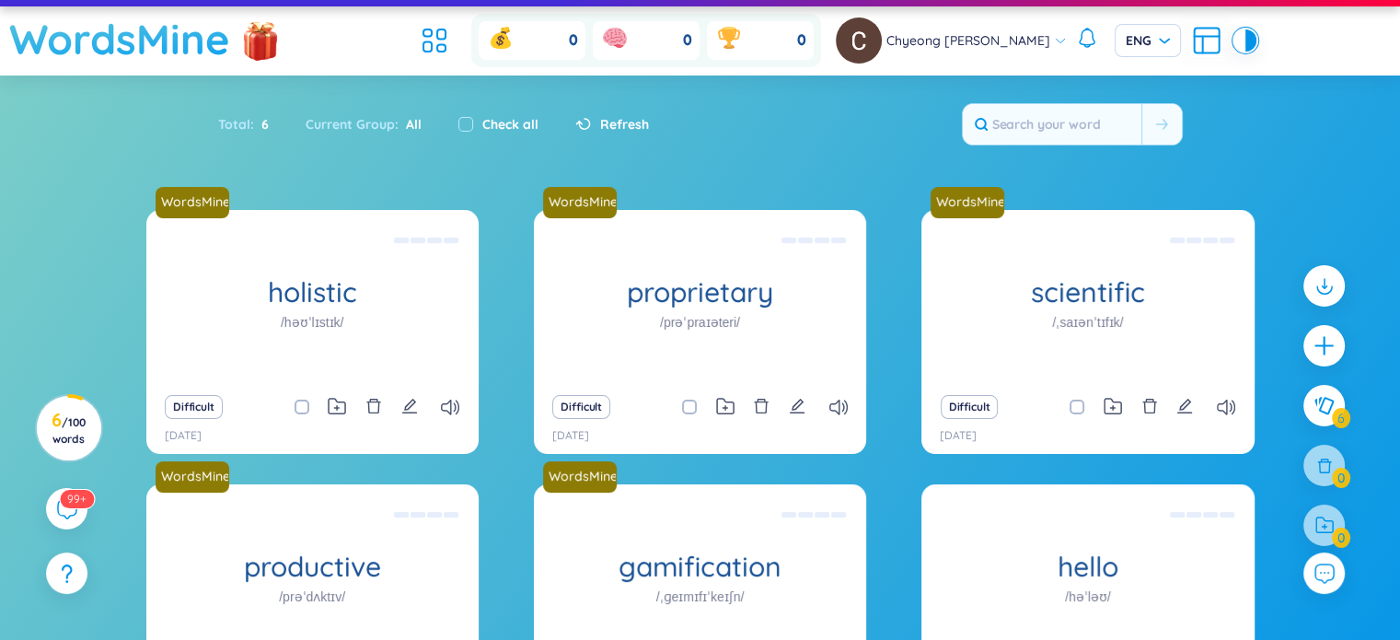
click at [195, 40] on h1 "WordsMine" at bounding box center [119, 38] width 221 height 65
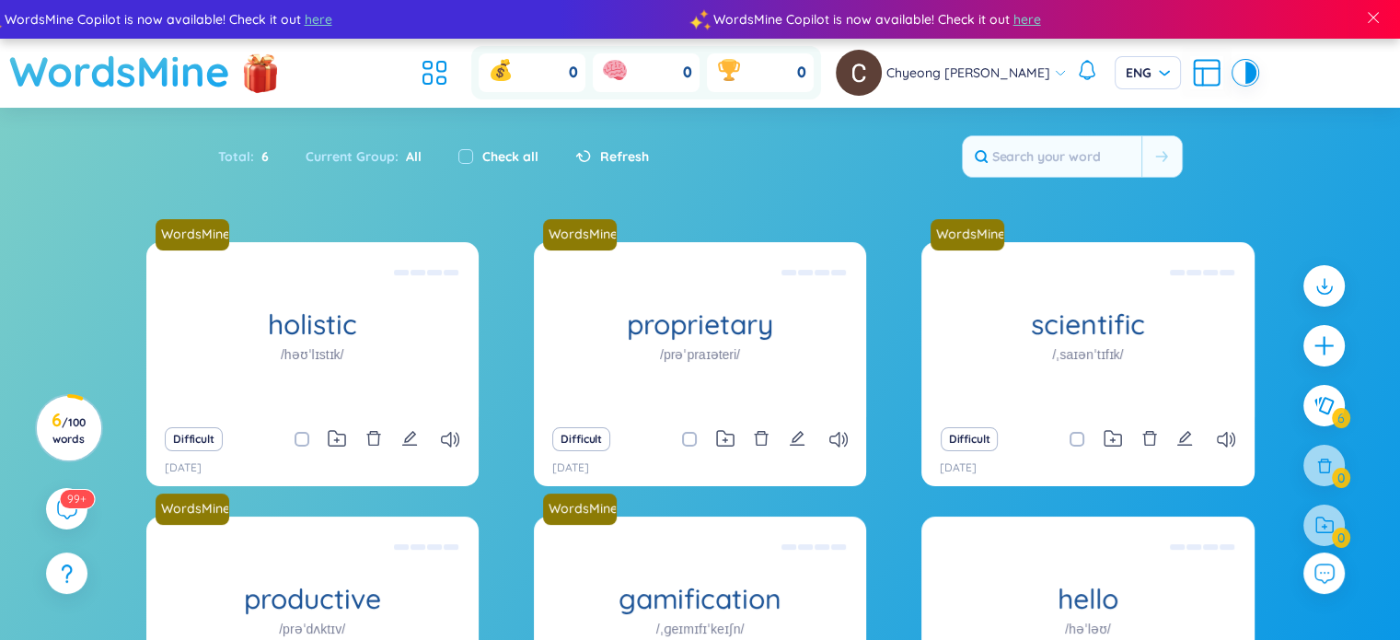
click at [162, 77] on h1 "WordsMine" at bounding box center [119, 71] width 221 height 65
click at [1190, 76] on icon at bounding box center [1206, 72] width 33 height 33
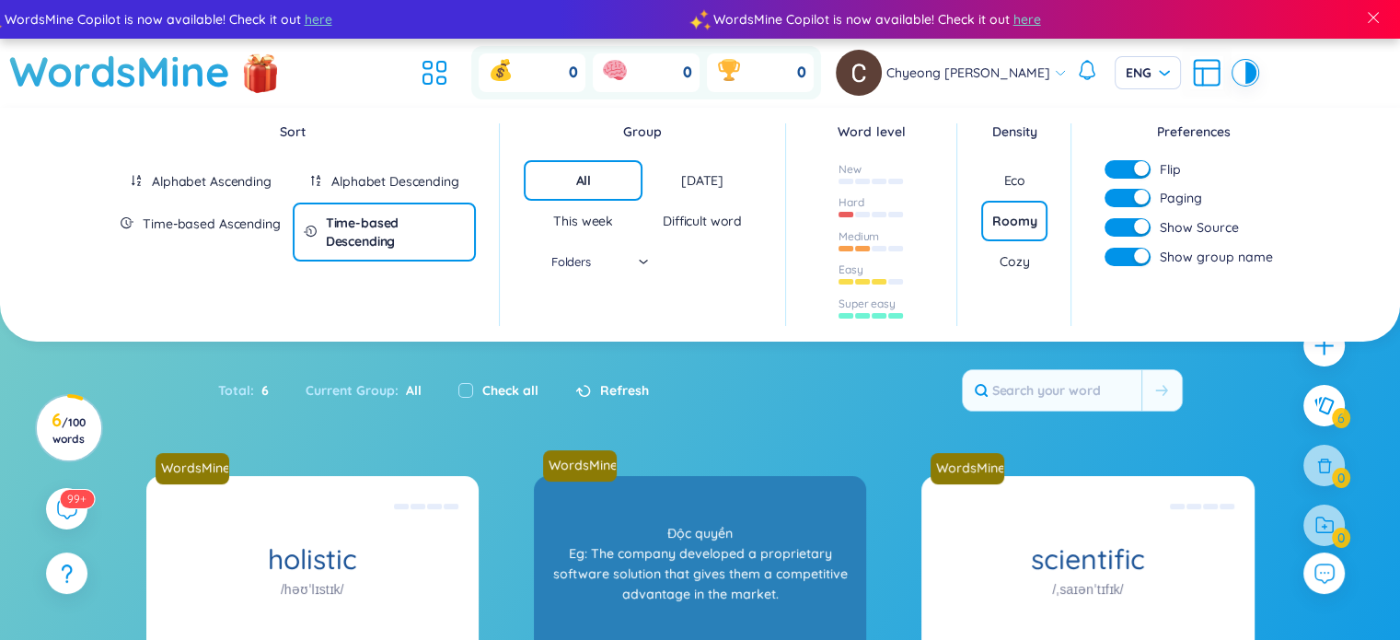
click at [729, 390] on section "Sort Alphabet Ascending Alphabet Descending Time-based Ascending Time-based Des…" at bounding box center [700, 581] width 1400 height 947
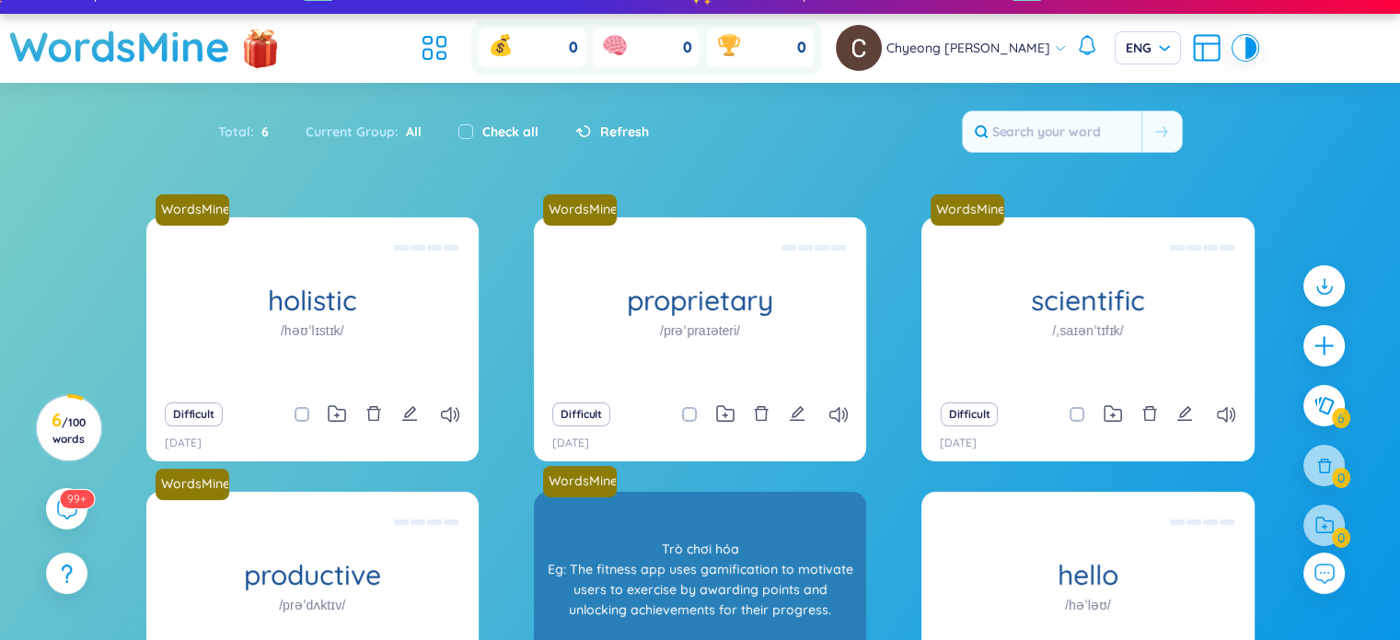
scroll to position [216, 0]
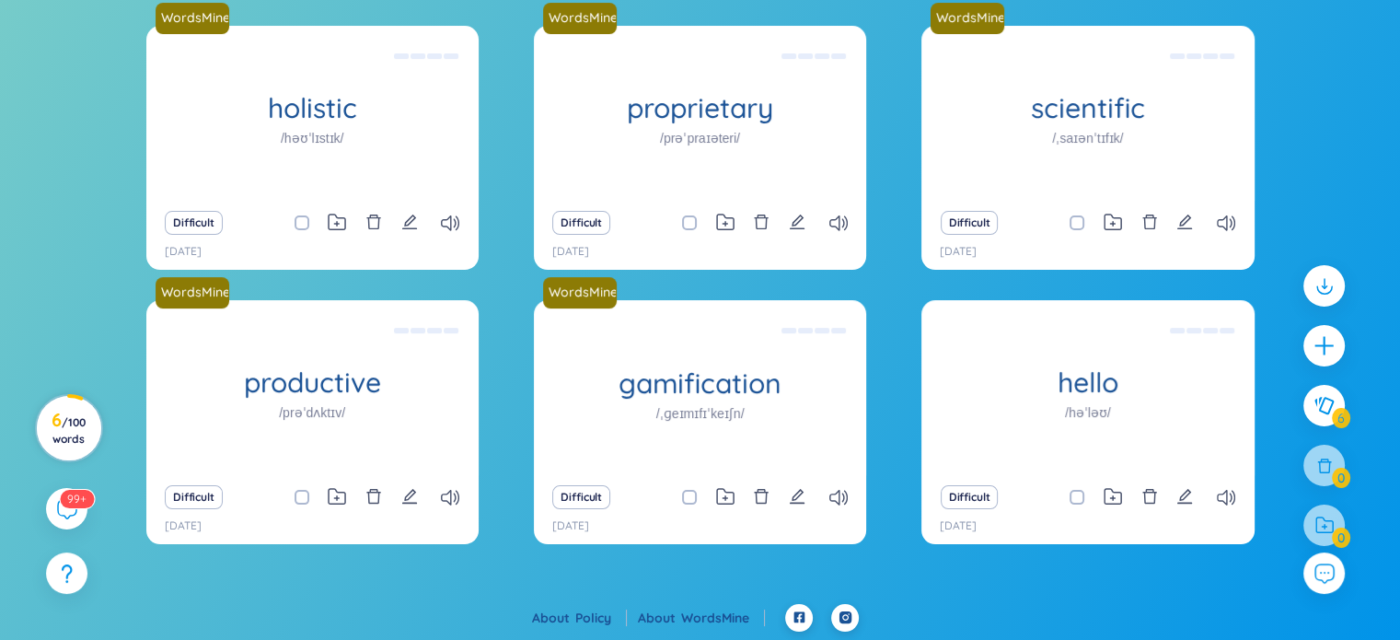
click at [76, 428] on span "/ 100 words" at bounding box center [68, 430] width 33 height 30
click at [114, 452] on div "WordsMine holistic /həʊˈlɪstɪk/ [PERSON_NAME] Eg: The holistic approach to heal…" at bounding box center [700, 315] width 1400 height 578
click at [1310, 329] on div at bounding box center [1324, 346] width 46 height 46
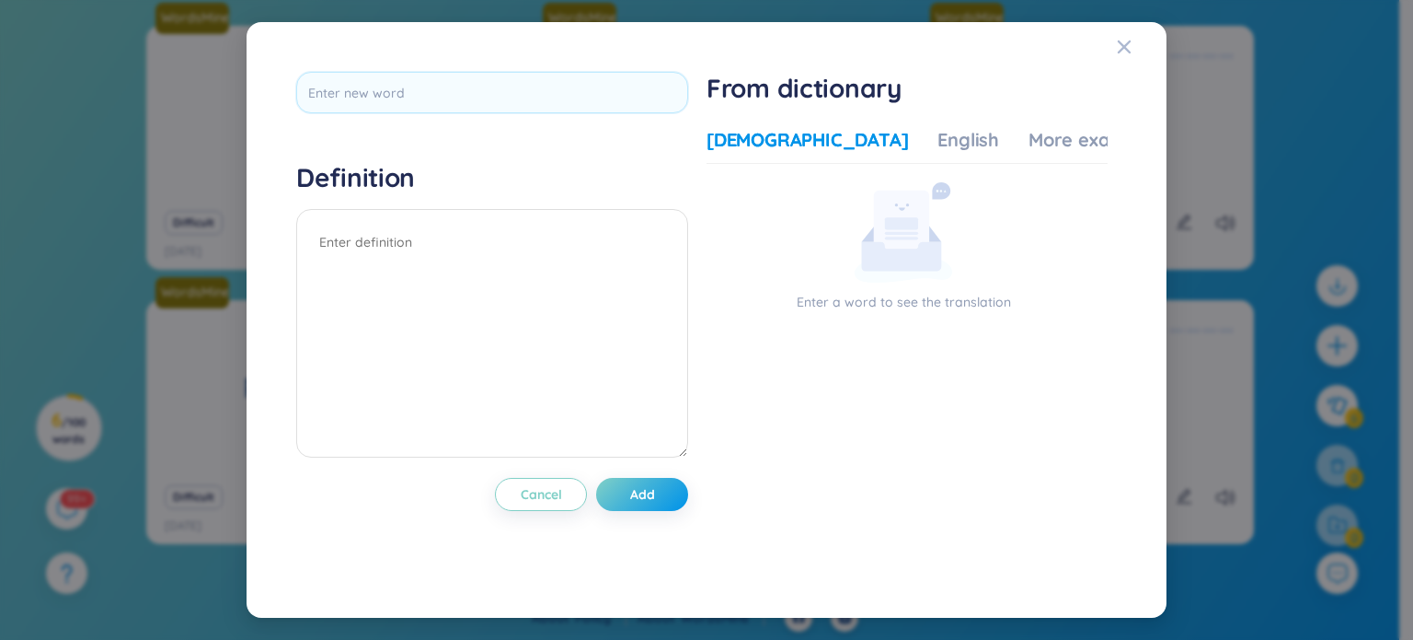
click at [1193, 150] on div "Definition Cancel Add From dictionary Vietnamese English More examples Enter a …" at bounding box center [706, 320] width 1413 height 640
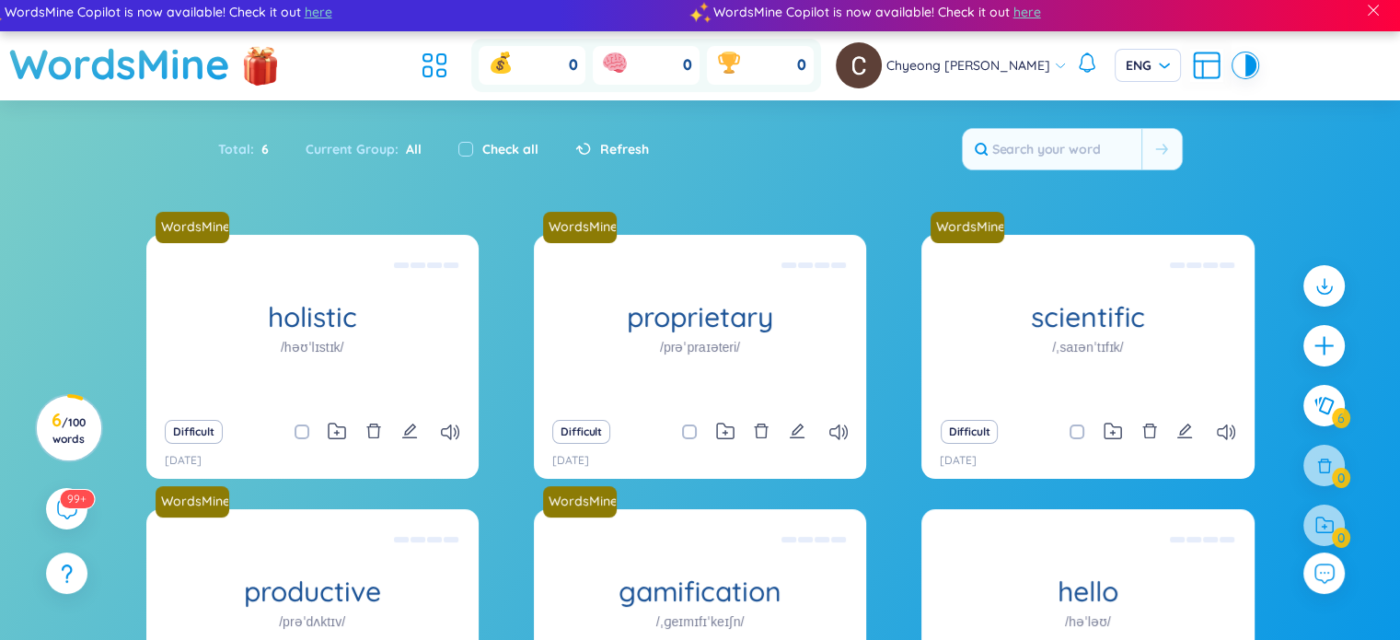
scroll to position [0, 0]
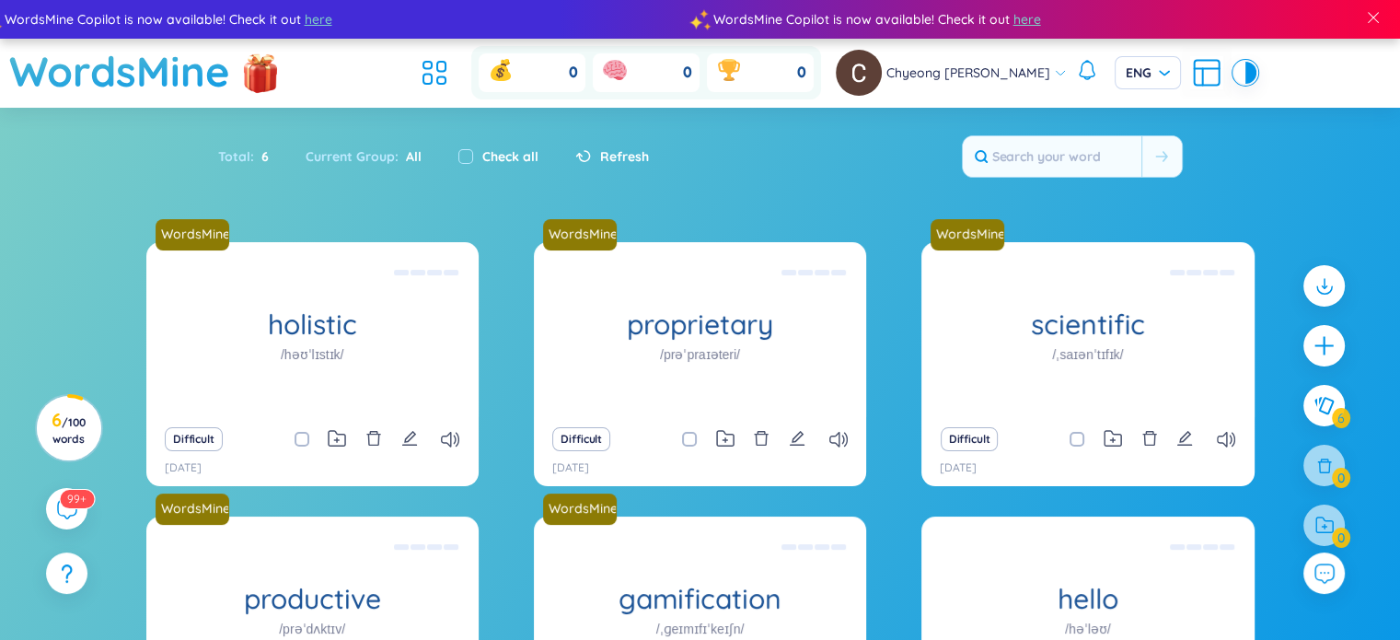
click at [1194, 69] on icon at bounding box center [1206, 69] width 25 height 0
click at [1245, 83] on div at bounding box center [1250, 73] width 11 height 22
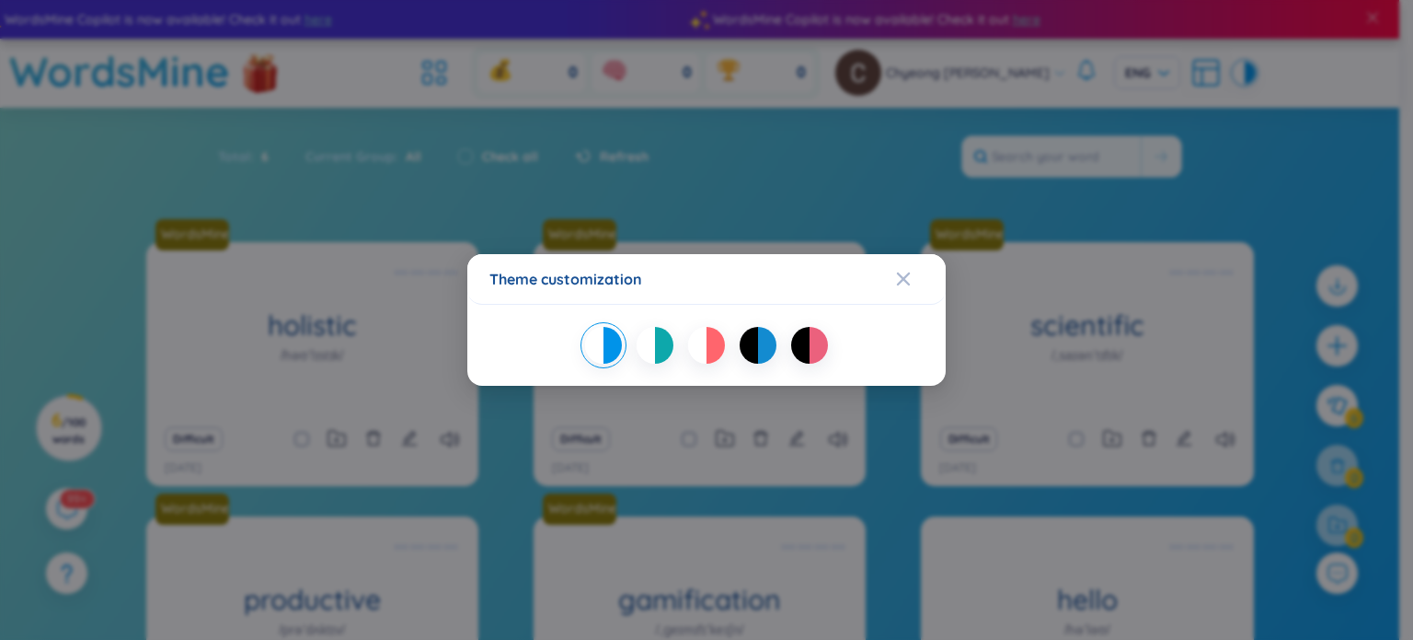
click at [1200, 171] on div "Theme customization" at bounding box center [706, 320] width 1413 height 640
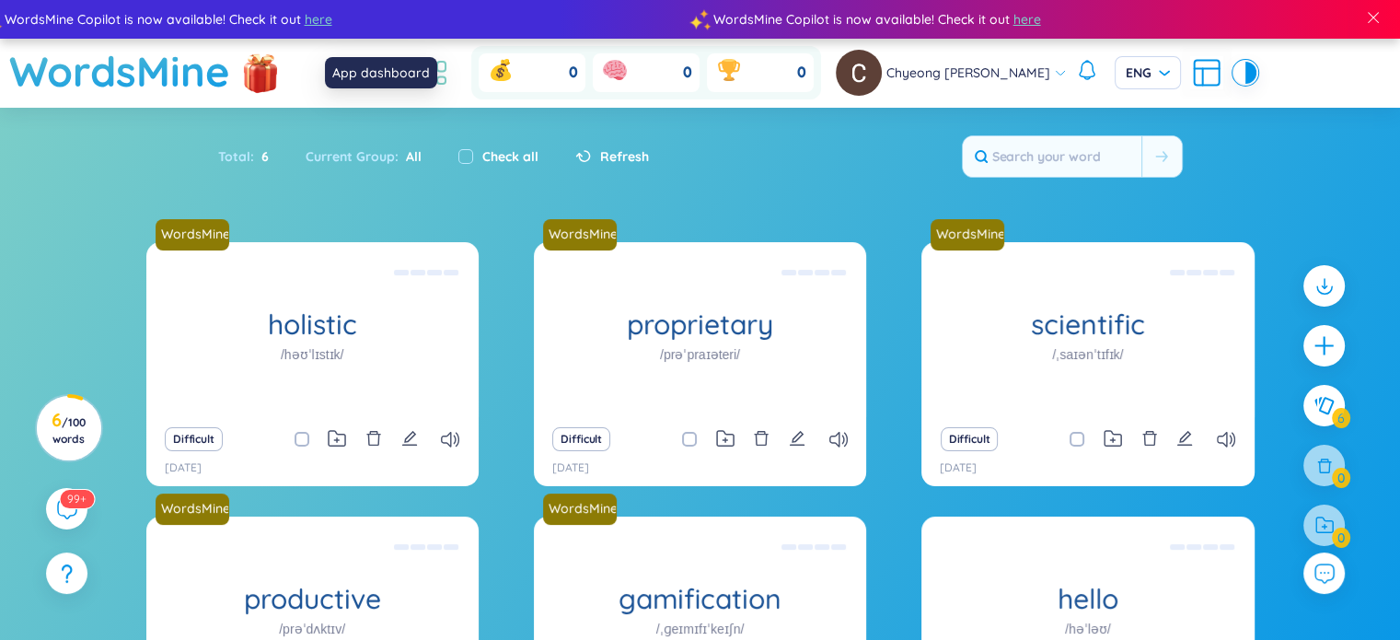
click at [451, 71] on icon at bounding box center [434, 72] width 33 height 33
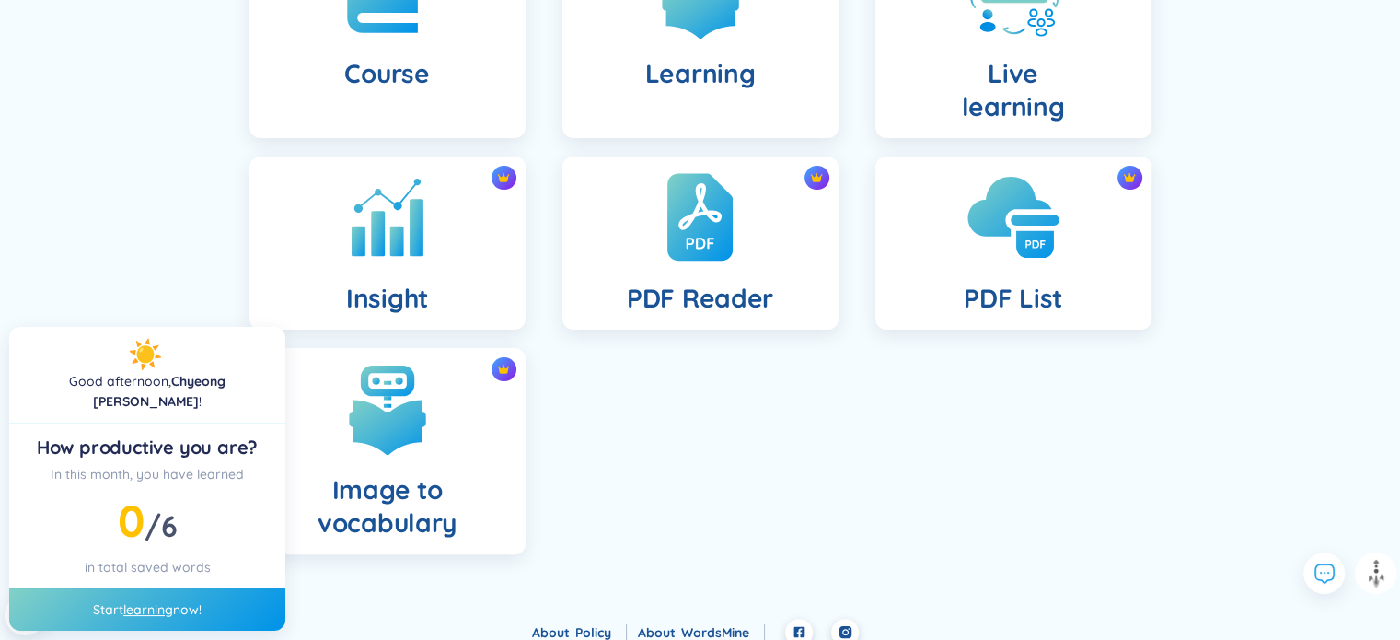
scroll to position [507, 0]
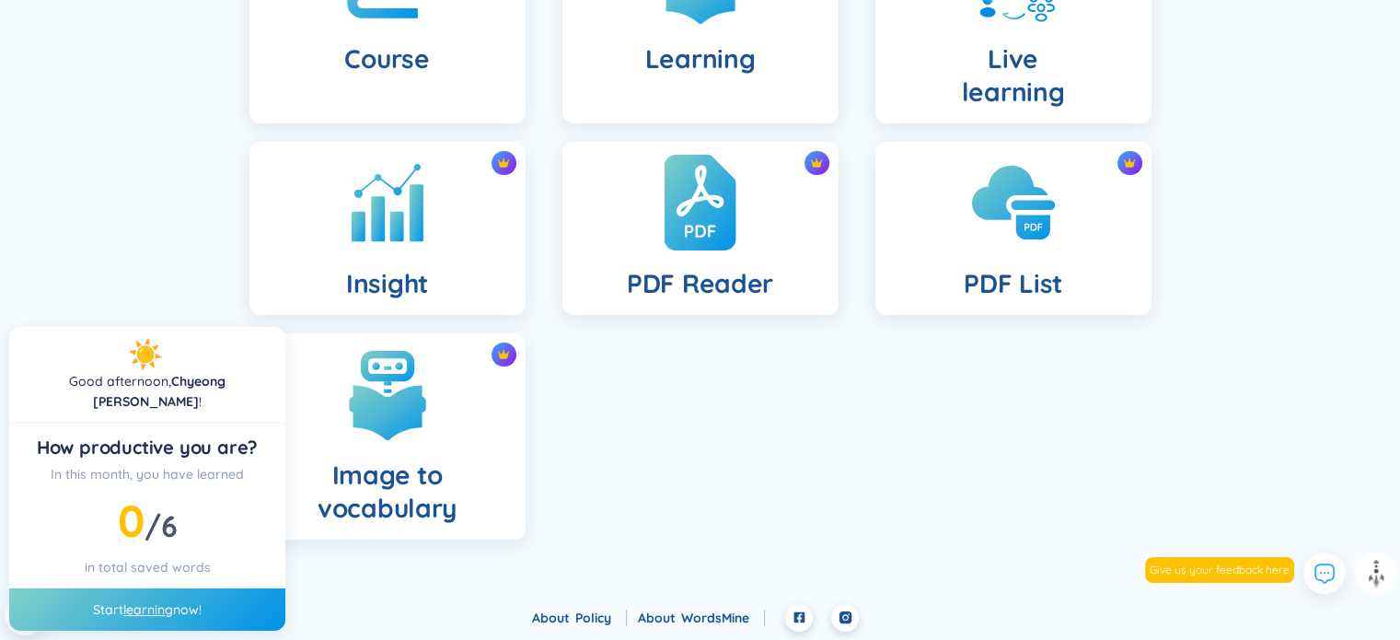
click at [742, 264] on div "PDF Reader" at bounding box center [700, 228] width 276 height 173
